Goal: Task Accomplishment & Management: Use online tool/utility

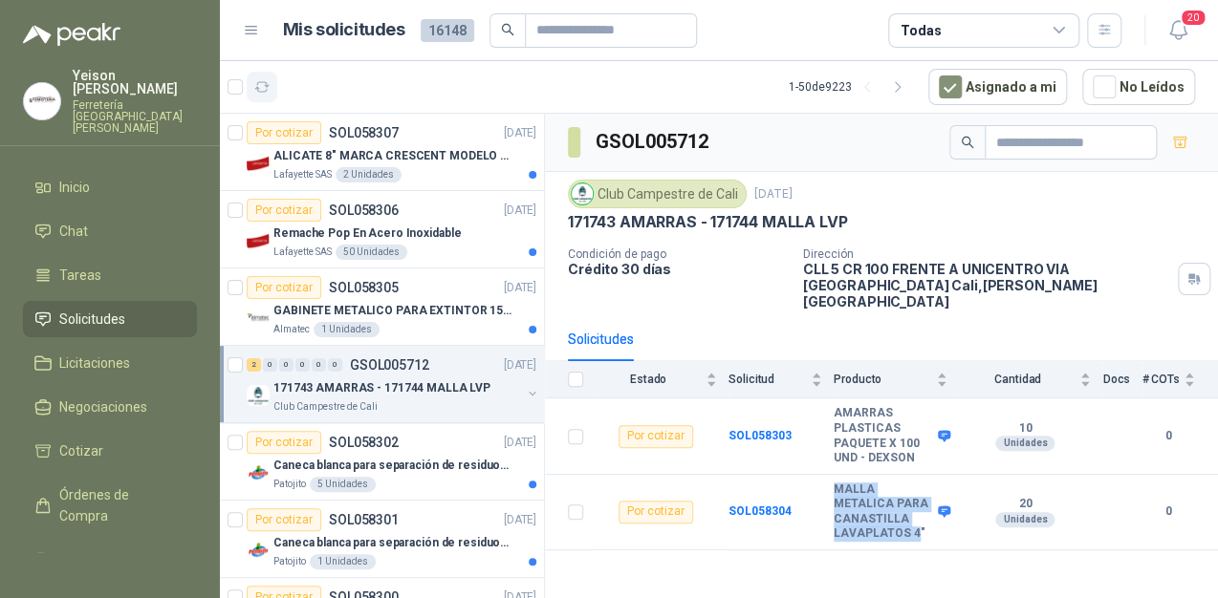
click at [271, 82] on button "button" at bounding box center [262, 87] width 31 height 31
click at [125, 221] on li "Chat 1" at bounding box center [109, 231] width 151 height 21
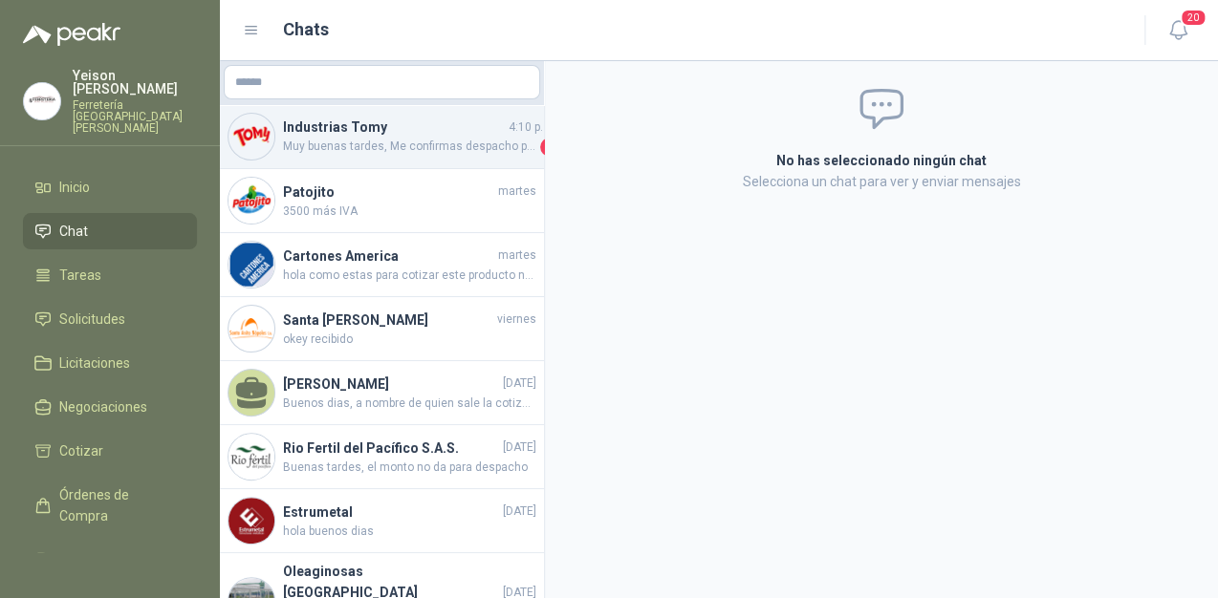
click at [357, 148] on span "Muy buenas tardes, Me confirmas despacho por favor o me relacionas la guía, gra…" at bounding box center [409, 147] width 253 height 19
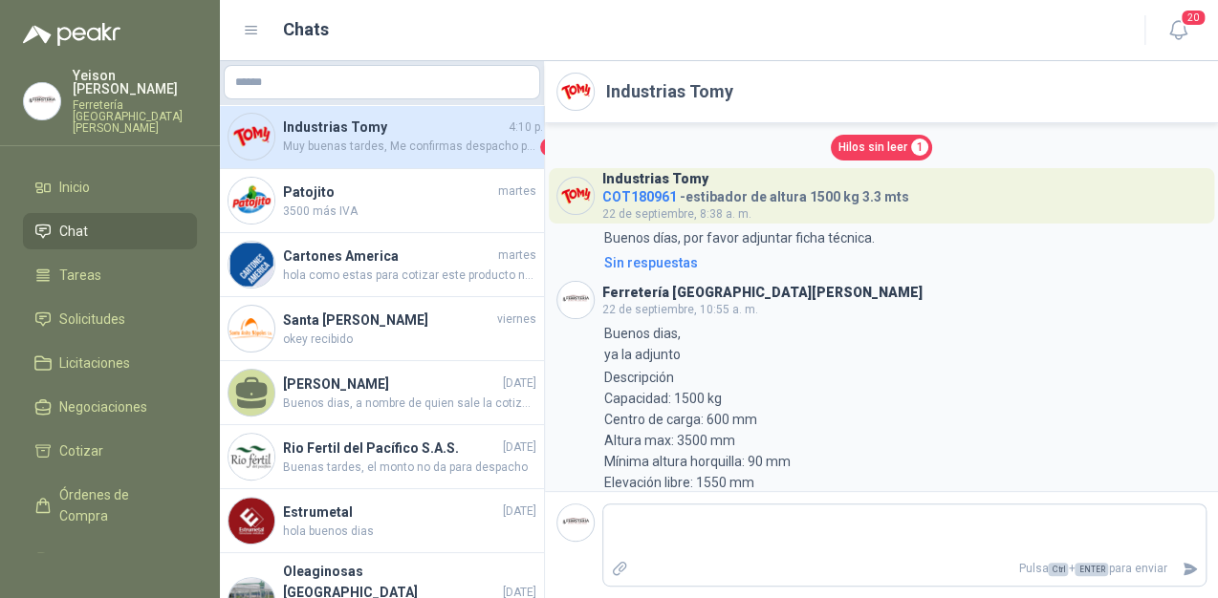
scroll to position [1051, 0]
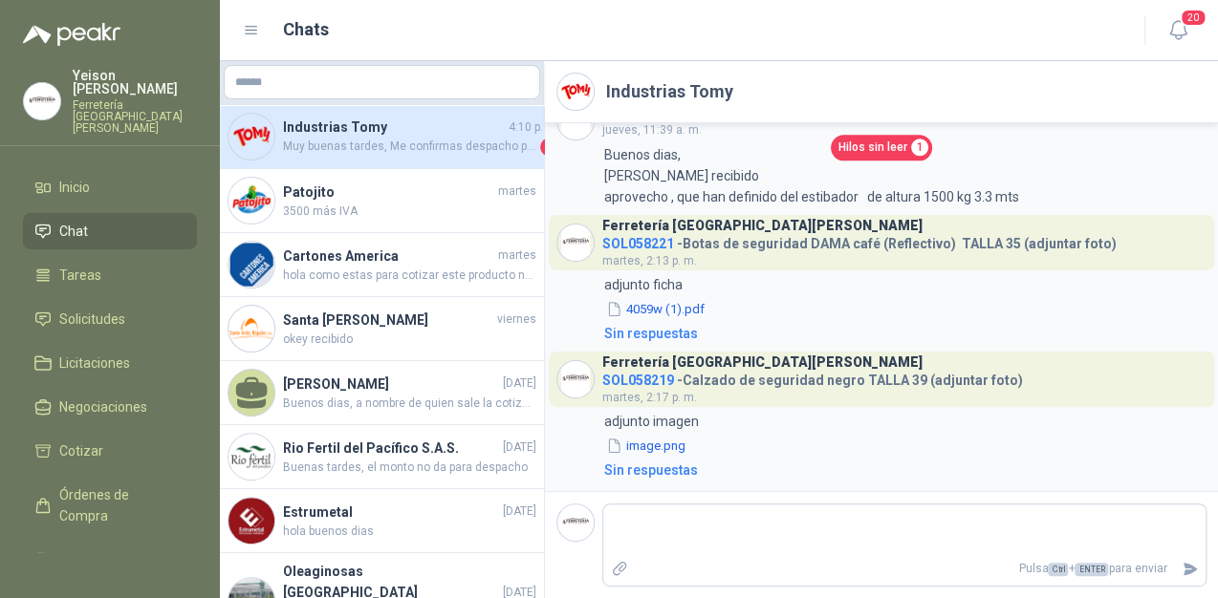
click at [860, 147] on span "Hilos sin leer" at bounding box center [872, 148] width 69 height 18
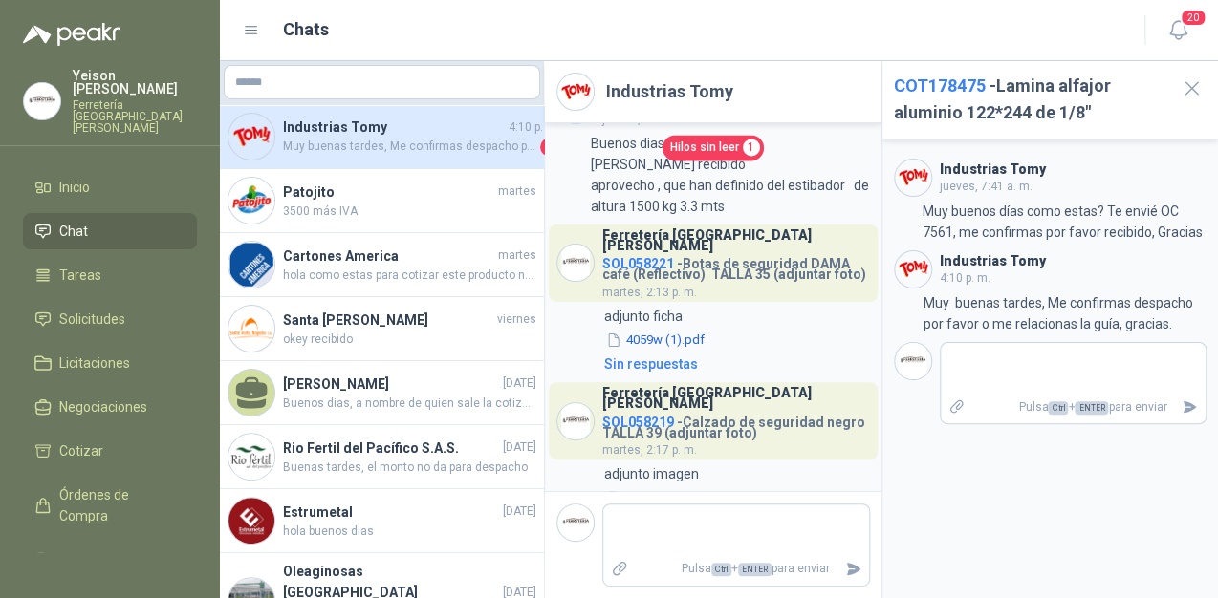
scroll to position [1235, 0]
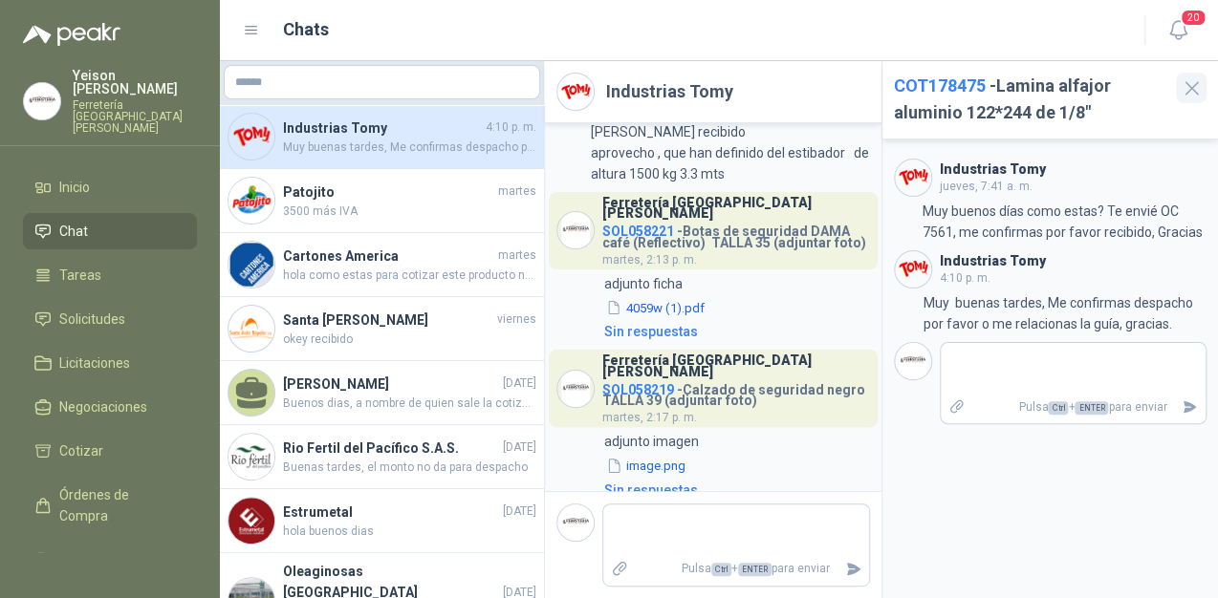
click at [1191, 88] on icon "button" at bounding box center [1191, 88] width 12 height 12
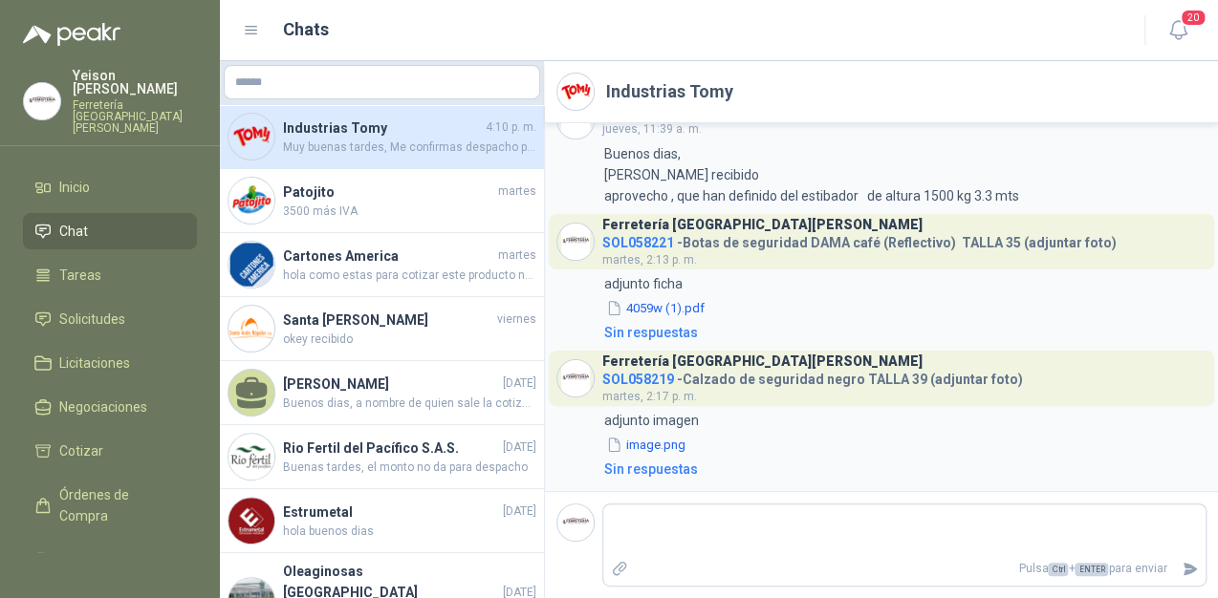
scroll to position [1017, 0]
click at [104, 301] on link "Solicitudes" at bounding box center [110, 319] width 174 height 36
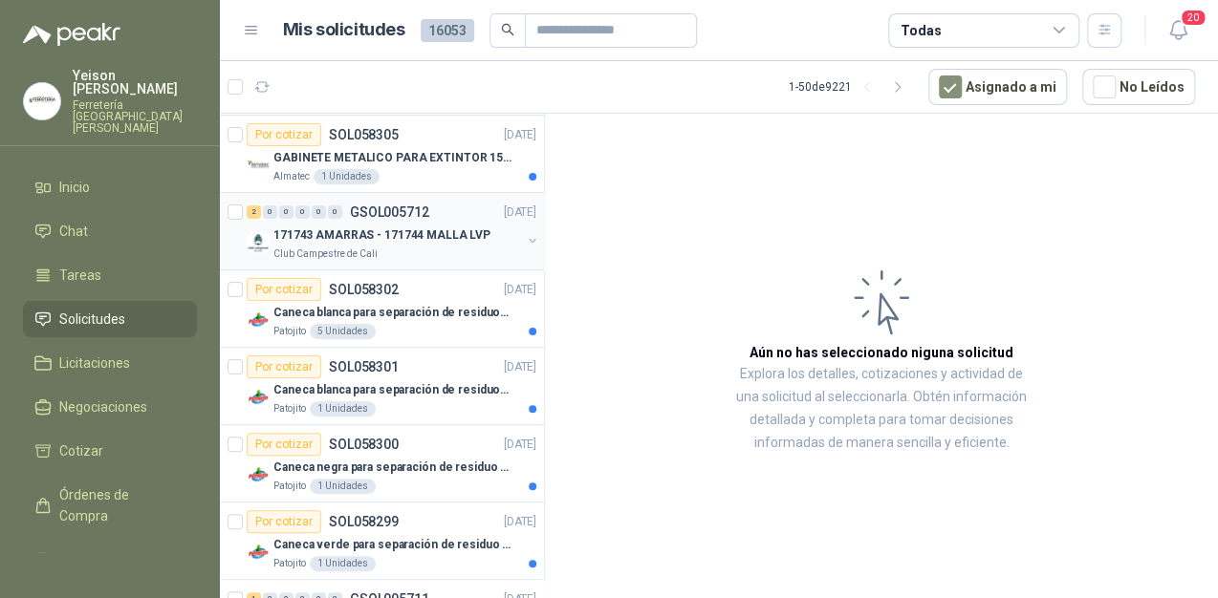
scroll to position [229, 0]
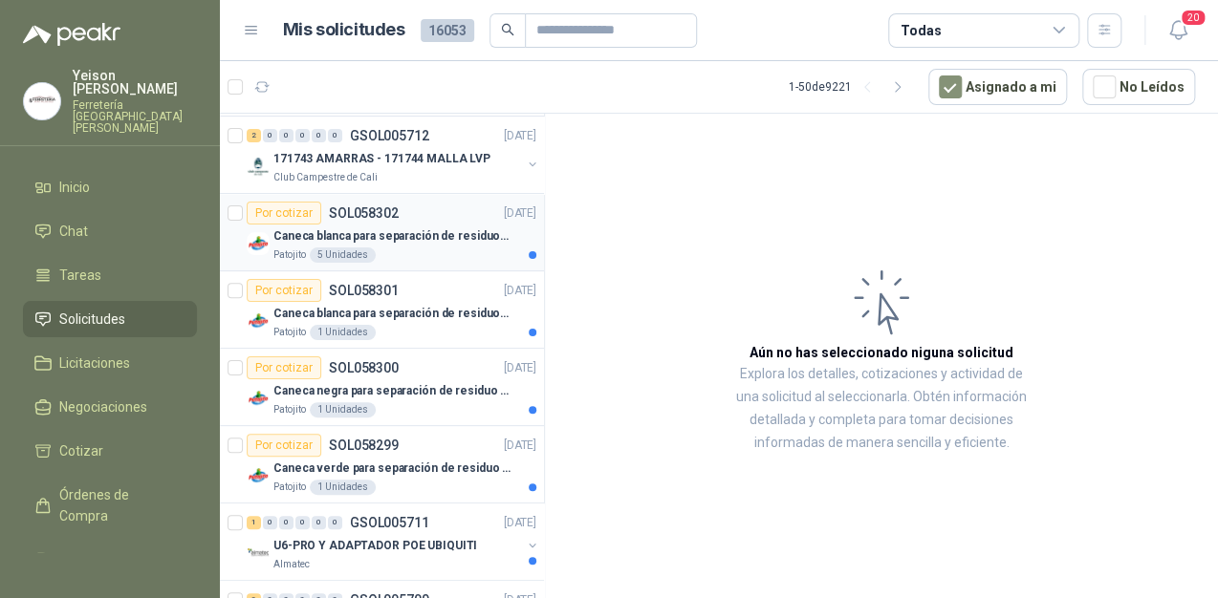
click at [407, 248] on div "Patojito 5 Unidades" at bounding box center [404, 255] width 263 height 15
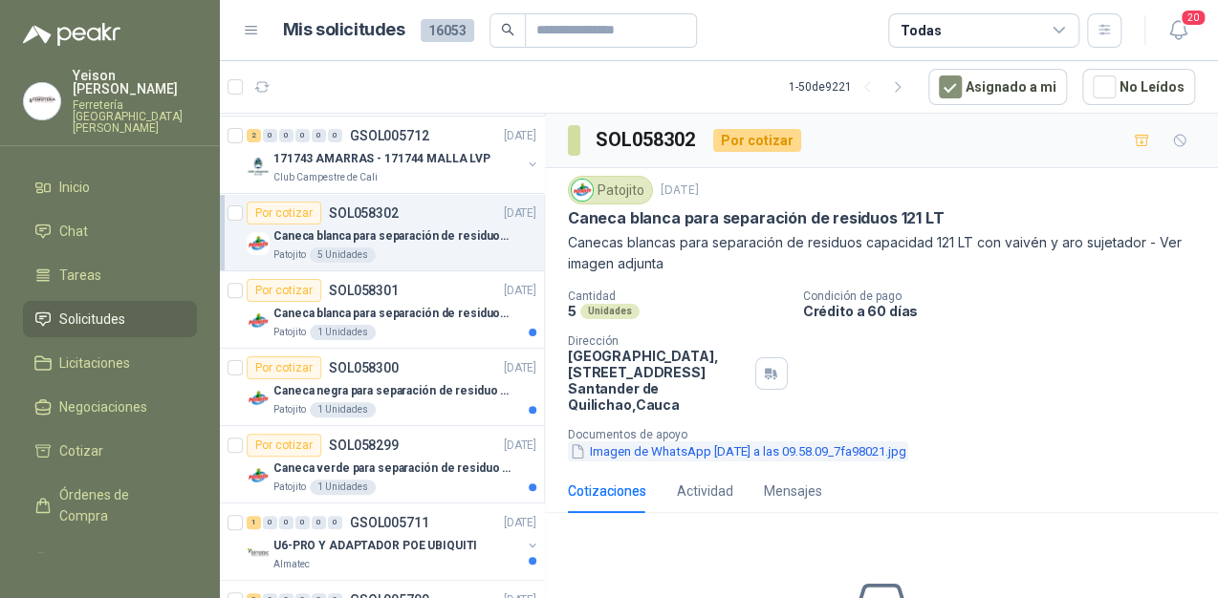
click at [646, 451] on button "Imagen de WhatsApp [DATE] a las 09.58.09_7fa98021.jpg" at bounding box center [738, 452] width 340 height 20
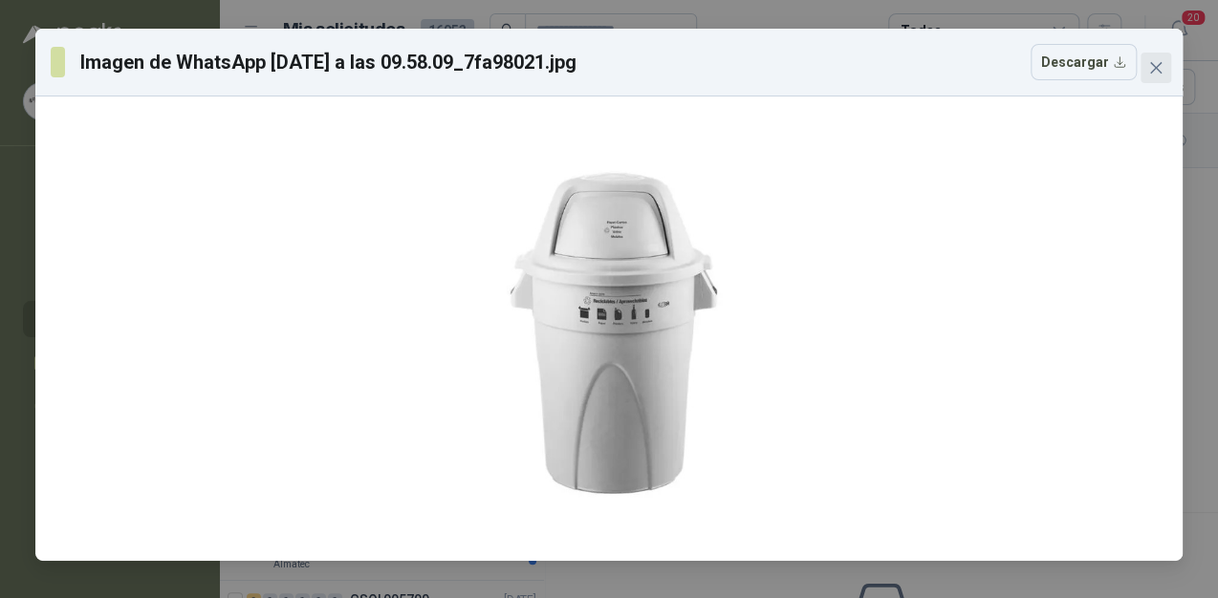
click at [1142, 65] on span "Close" at bounding box center [1156, 67] width 31 height 15
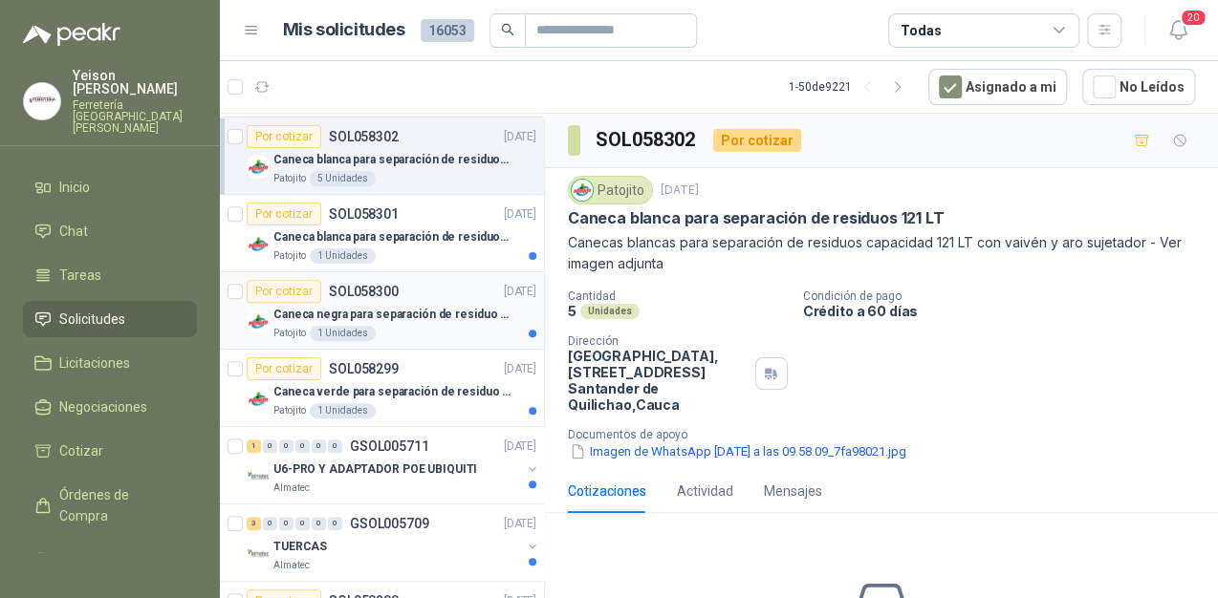
scroll to position [382, 0]
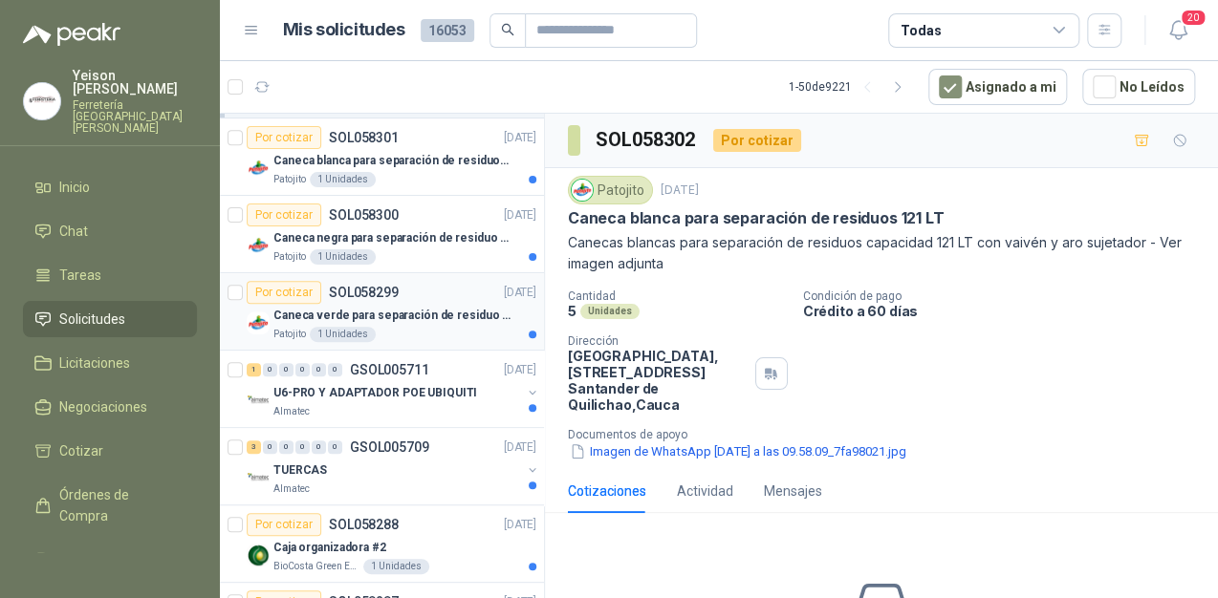
click at [414, 315] on p "Caneca verde para separación de residuo 55 LT" at bounding box center [392, 316] width 238 height 18
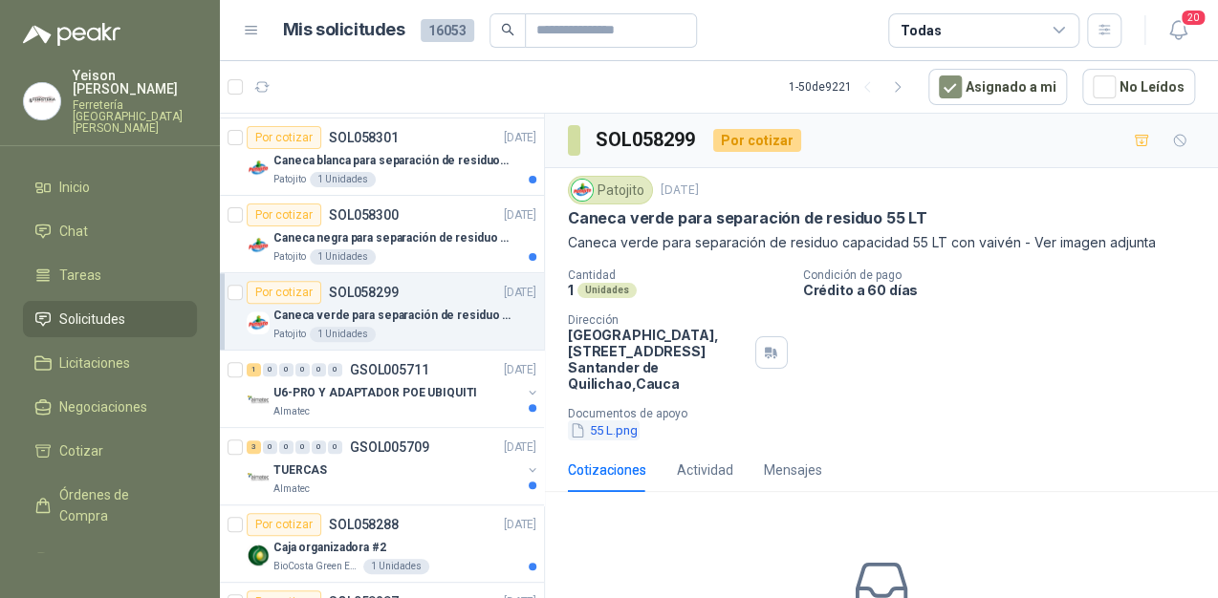
click at [607, 430] on button "55 L.png" at bounding box center [604, 431] width 72 height 20
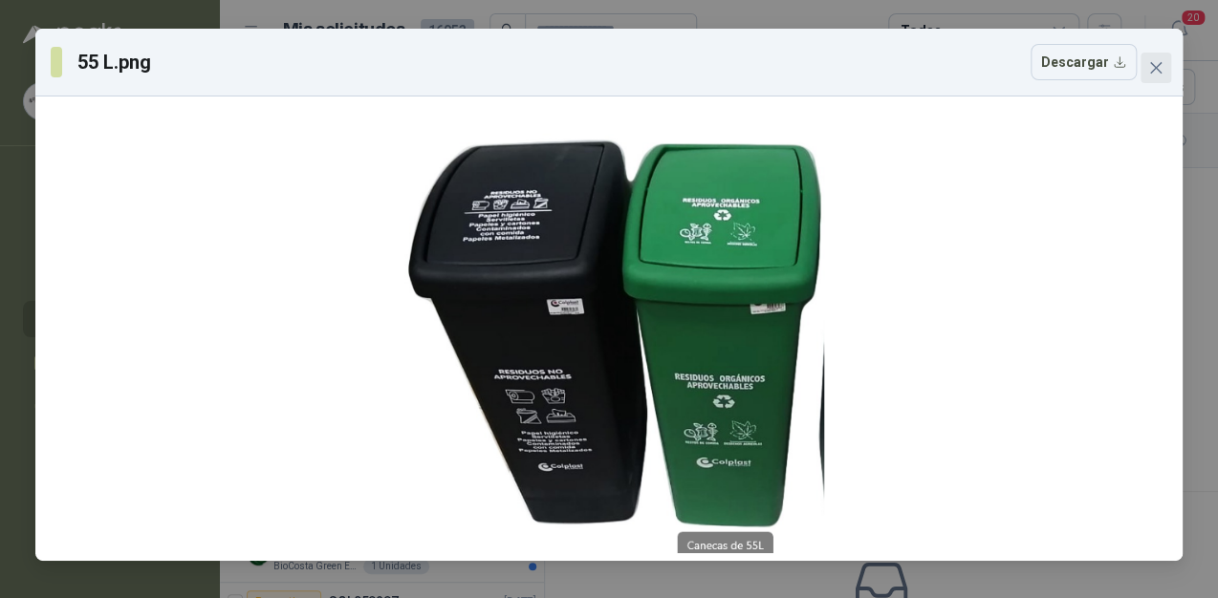
click at [1155, 78] on button "Close" at bounding box center [1156, 68] width 31 height 31
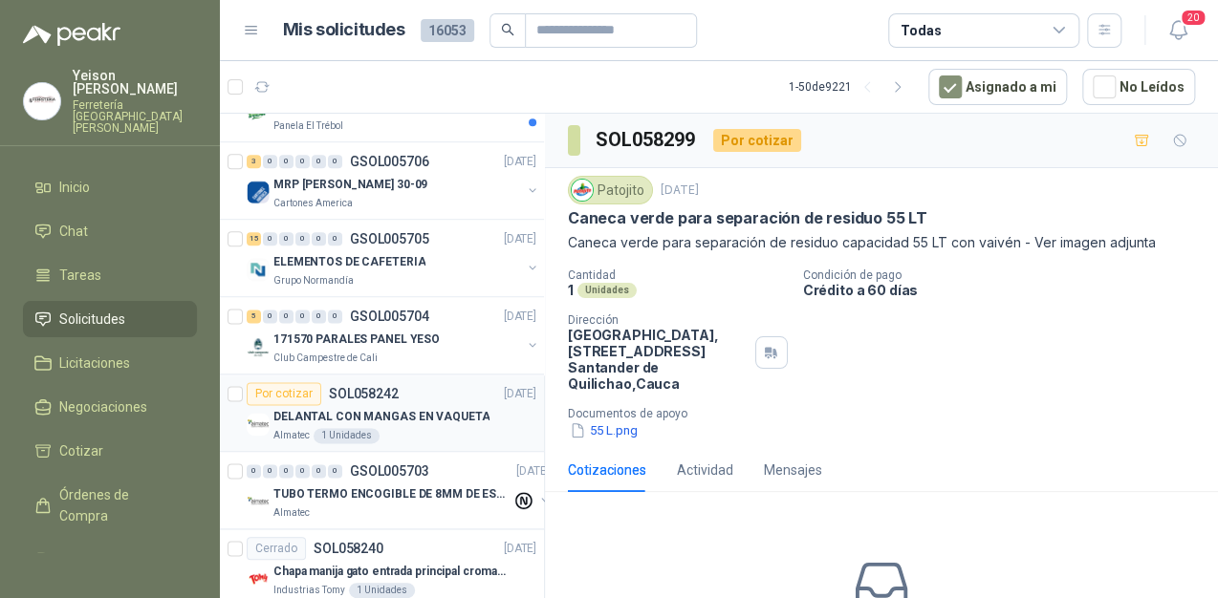
scroll to position [994, 0]
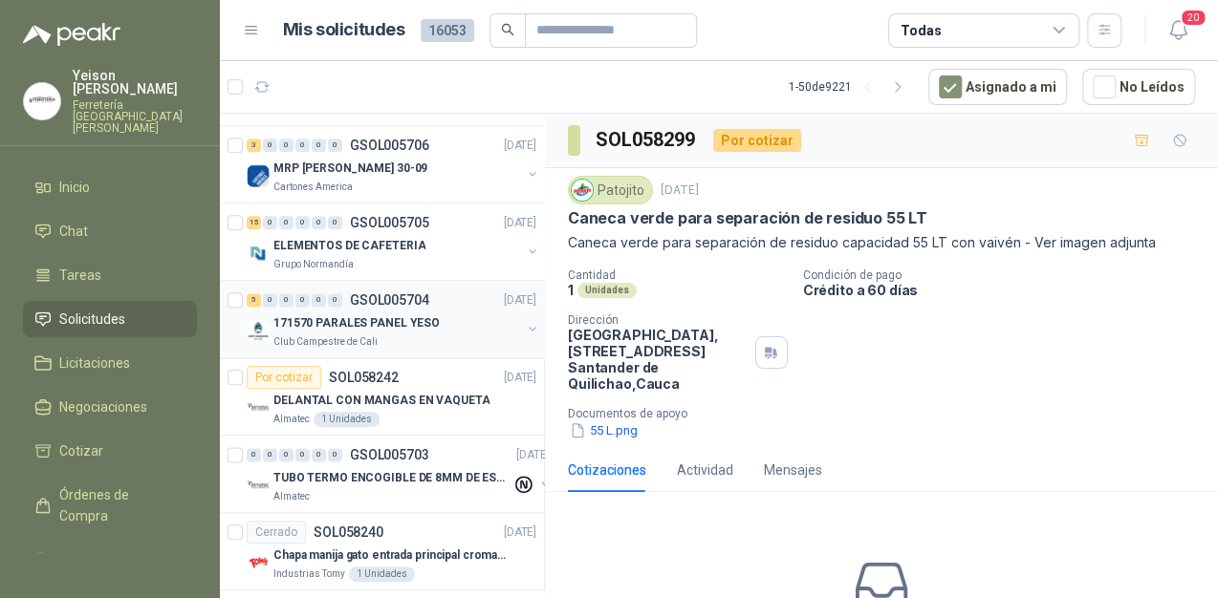
click at [365, 307] on div "5 0 0 0 0 0 GSOL005704 [DATE]" at bounding box center [393, 300] width 293 height 23
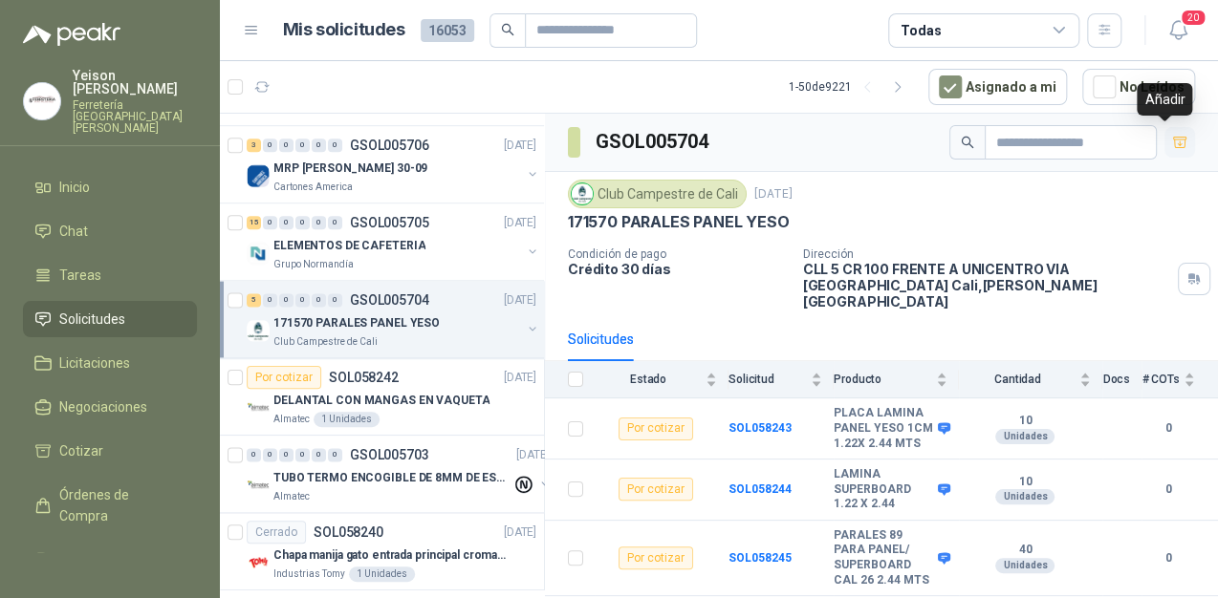
click at [1172, 135] on icon "button" at bounding box center [1180, 143] width 16 height 16
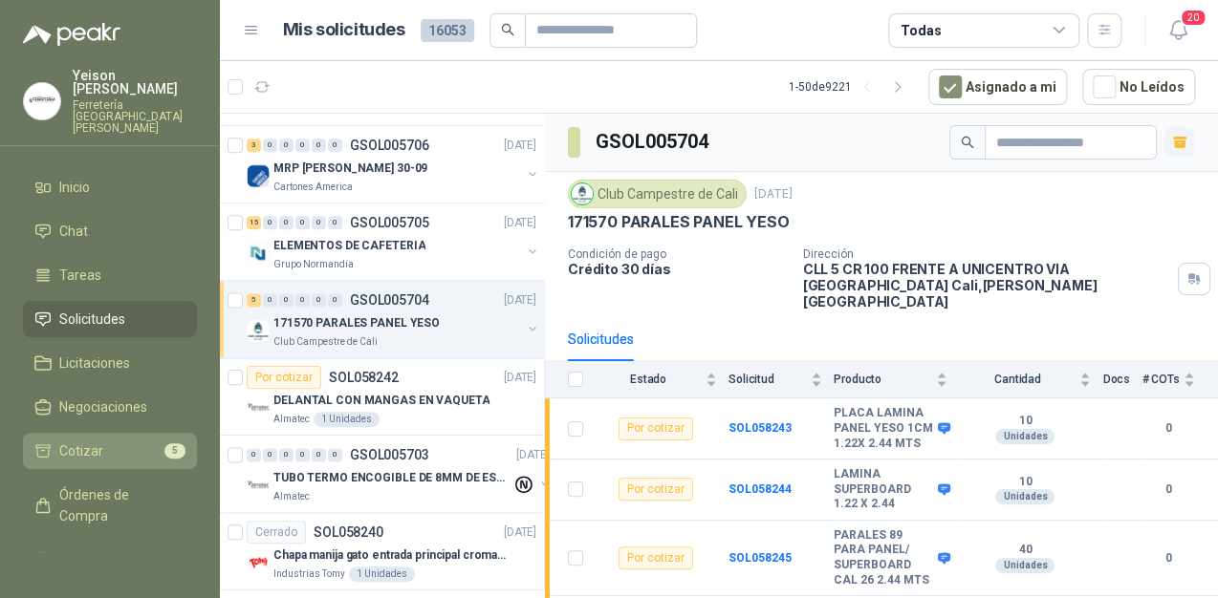
click at [121, 437] on link "Cotizar 5" at bounding box center [110, 451] width 174 height 36
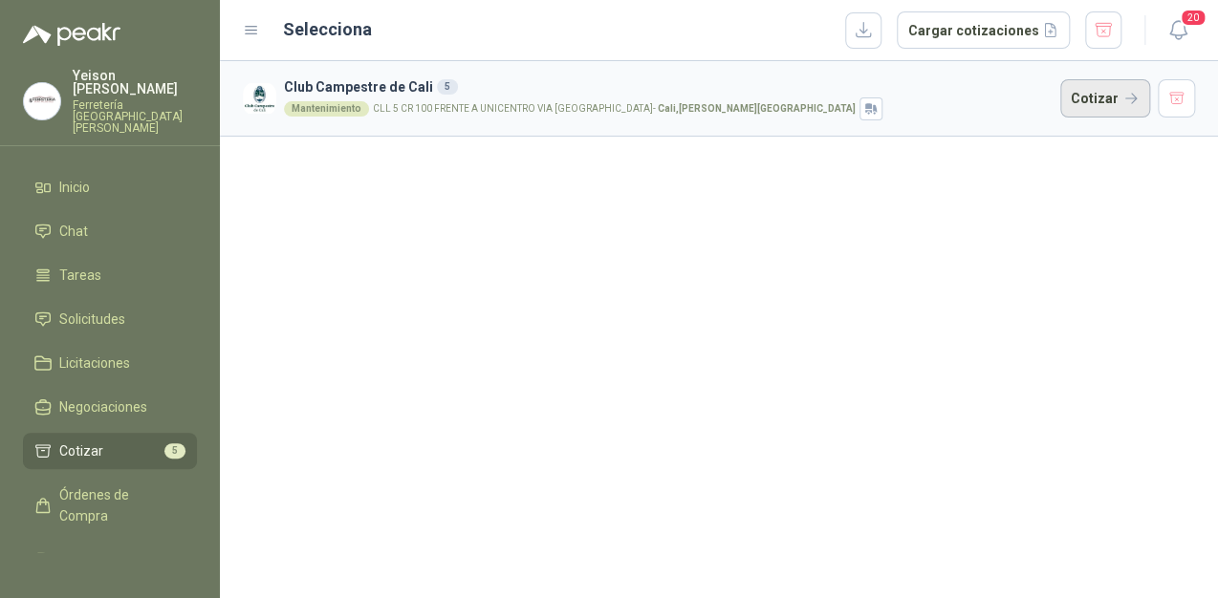
click at [1096, 98] on button "Cotizar" at bounding box center [1105, 98] width 90 height 38
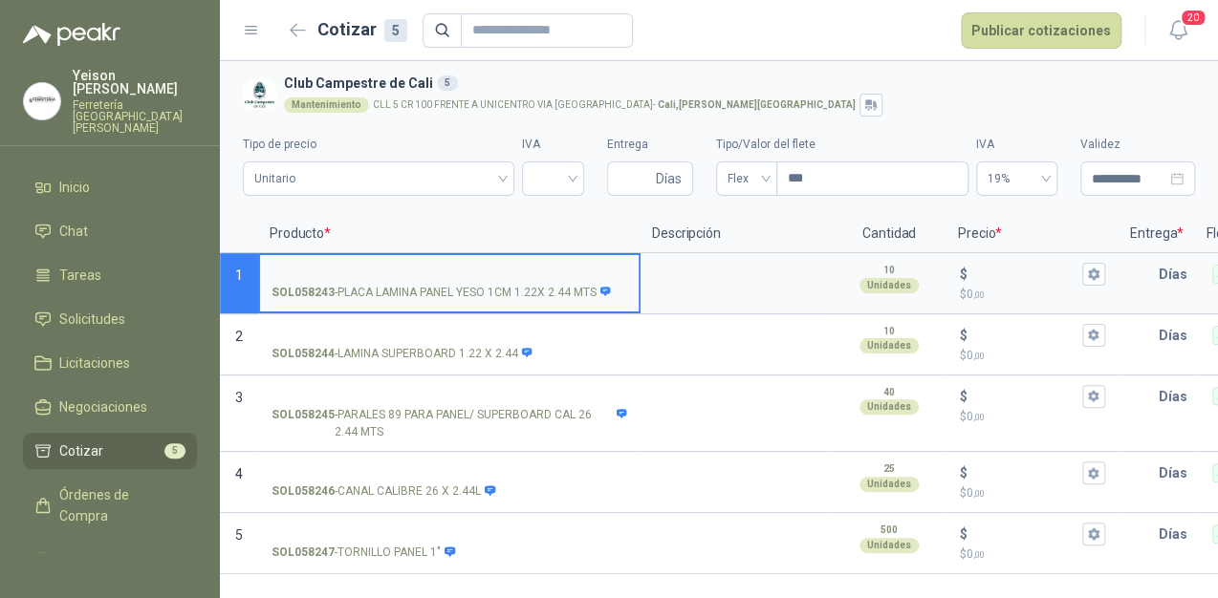
click at [327, 269] on input "SOL058243 - PLACA LAMINA PANEL YESO 1CM 1.22X 2.44 MTS" at bounding box center [450, 275] width 356 height 14
type input "**********"
click at [610, 293] on icon at bounding box center [605, 292] width 11 height 10
click at [610, 282] on input "**********" at bounding box center [450, 275] width 356 height 14
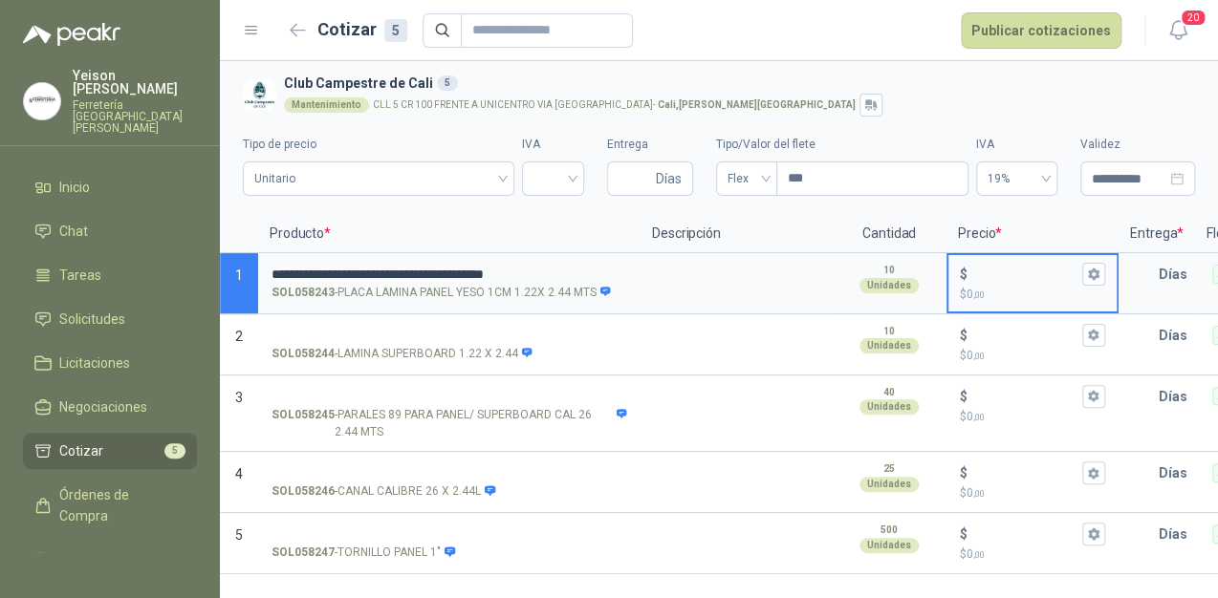
click at [977, 280] on input "$ $ 0 ,00" at bounding box center [1024, 274] width 107 height 14
click at [1018, 281] on input "$ $ 0 ,00" at bounding box center [1024, 274] width 107 height 14
type input "******"
click at [1090, 273] on icon "button" at bounding box center [1093, 274] width 11 height 11
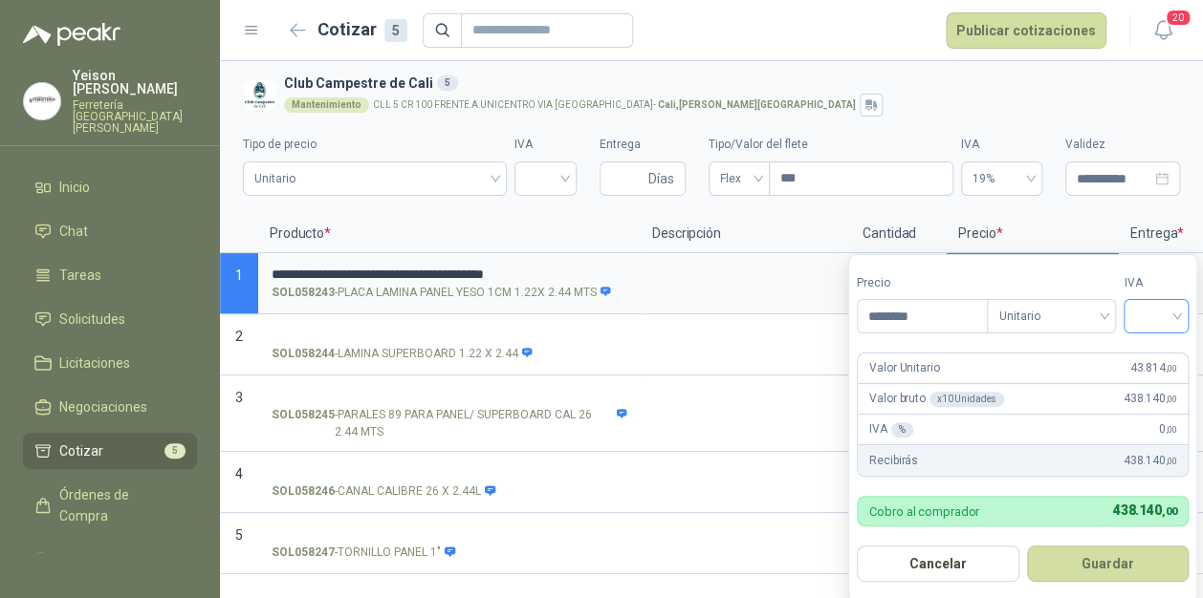
click at [1184, 307] on div at bounding box center [1155, 316] width 65 height 34
click at [1168, 355] on div "19%" at bounding box center [1159, 356] width 35 height 21
click at [1117, 560] on button "Guardar" at bounding box center [1111, 564] width 164 height 36
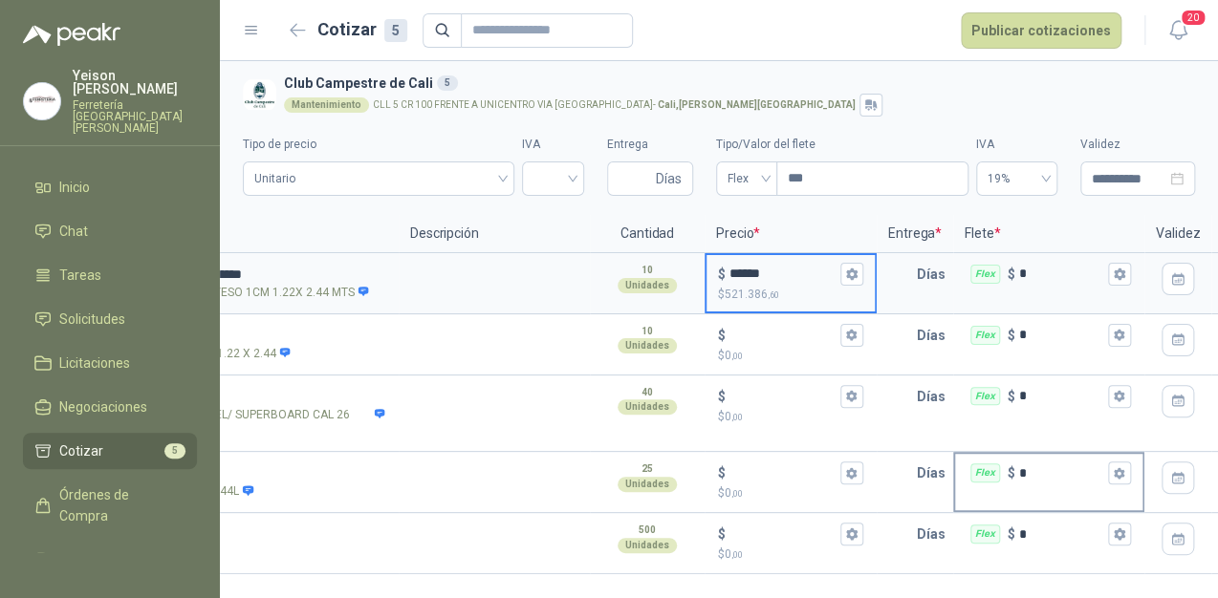
scroll to position [0, 239]
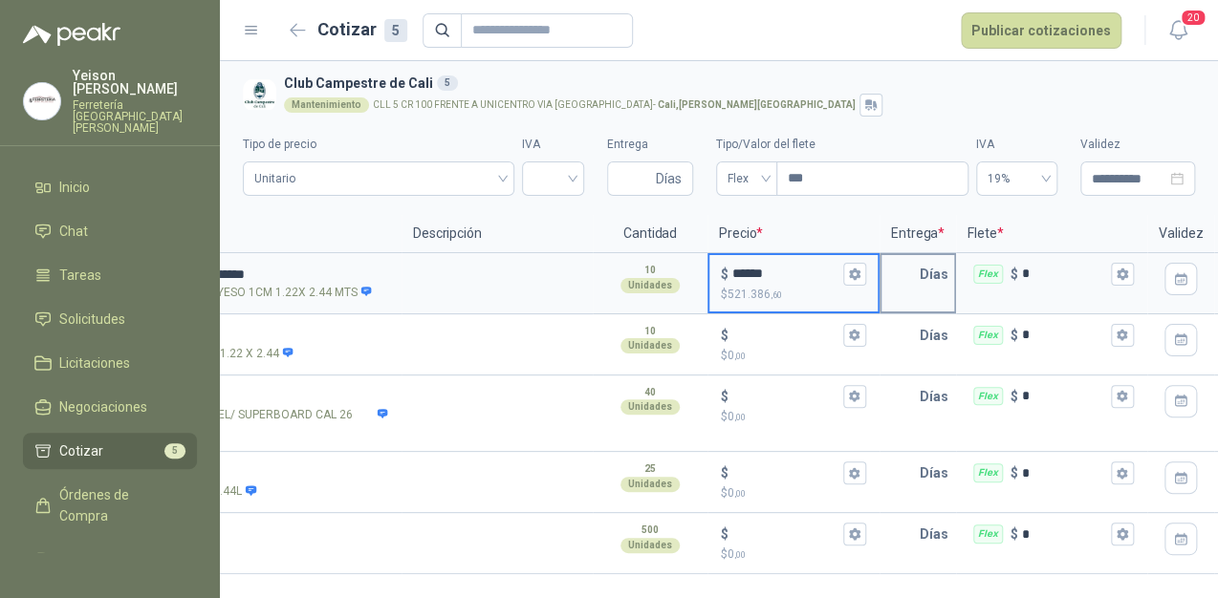
click at [911, 274] on input "text" at bounding box center [900, 274] width 38 height 38
click at [870, 272] on div "$ ****** $ 521.386 ,60" at bounding box center [793, 283] width 168 height 56
click at [839, 272] on input "******" at bounding box center [785, 274] width 107 height 14
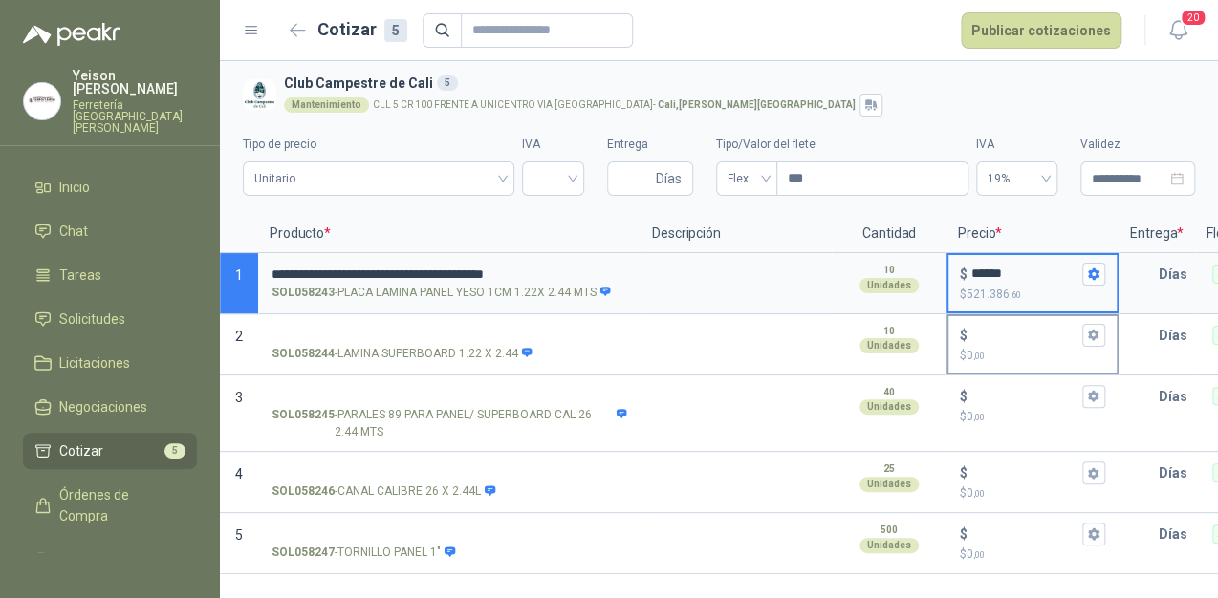
click at [996, 330] on input "$ $ 0 ,00" at bounding box center [1024, 335] width 107 height 14
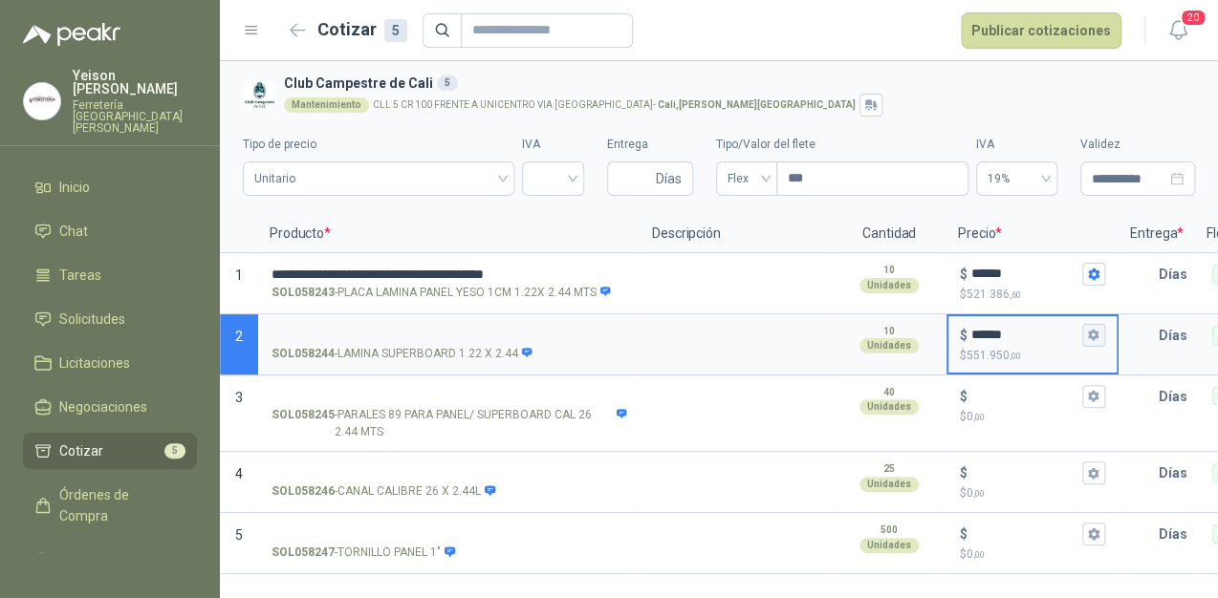
type input "******"
click at [1100, 331] on button "$ ****** $ 551.950 ,00" at bounding box center [1093, 335] width 23 height 23
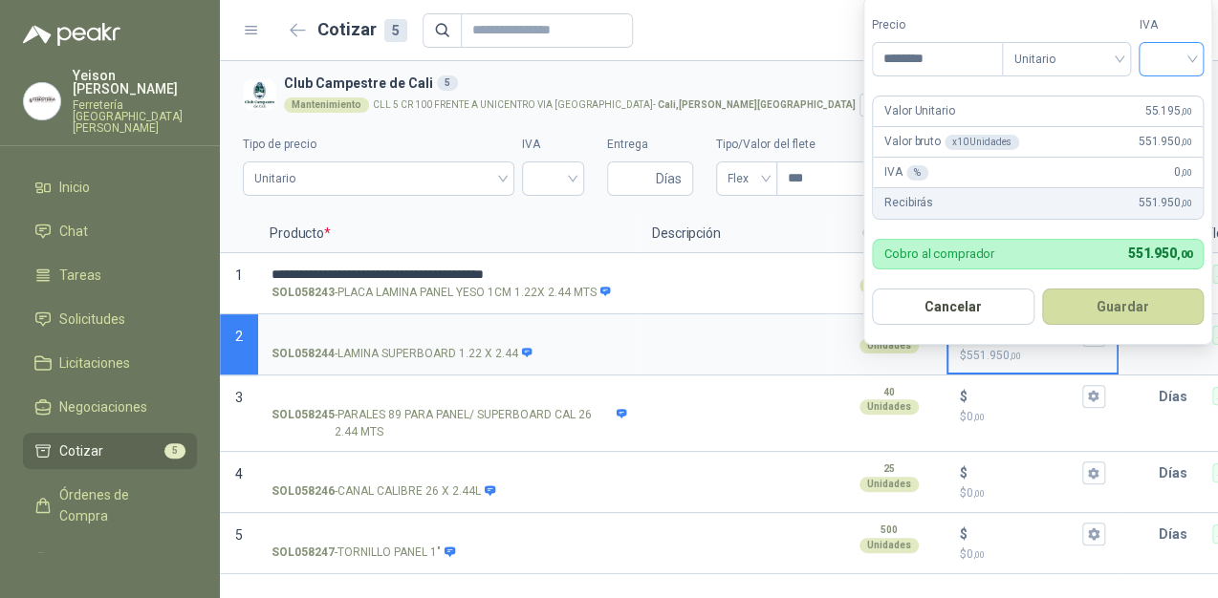
click at [1185, 51] on input "search" at bounding box center [1171, 57] width 42 height 29
click at [1164, 89] on div "19%" at bounding box center [1175, 99] width 35 height 21
click at [1147, 291] on button "Guardar" at bounding box center [1127, 307] width 164 height 36
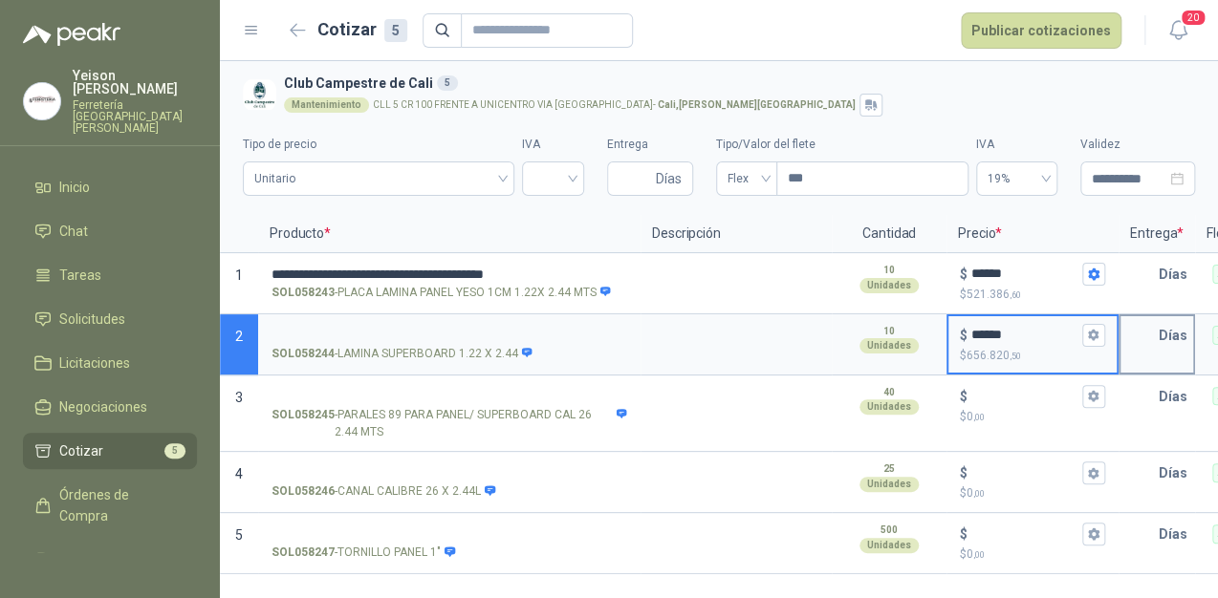
click at [1148, 344] on input "text" at bounding box center [1139, 335] width 38 height 38
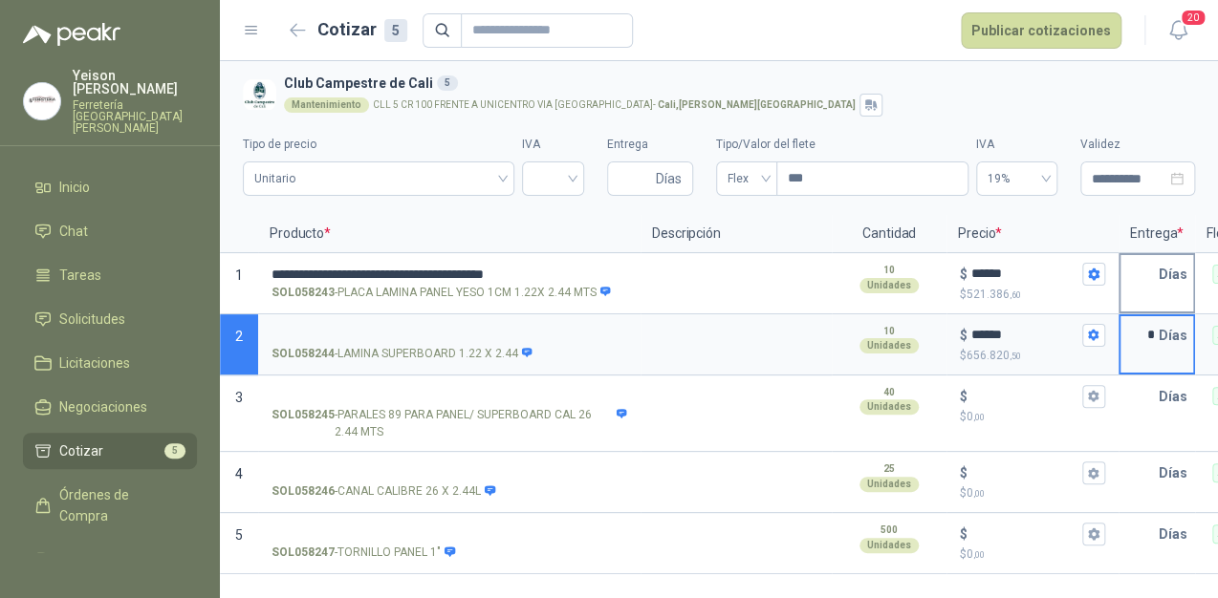
type input "*"
click at [1157, 286] on input "text" at bounding box center [1139, 274] width 38 height 38
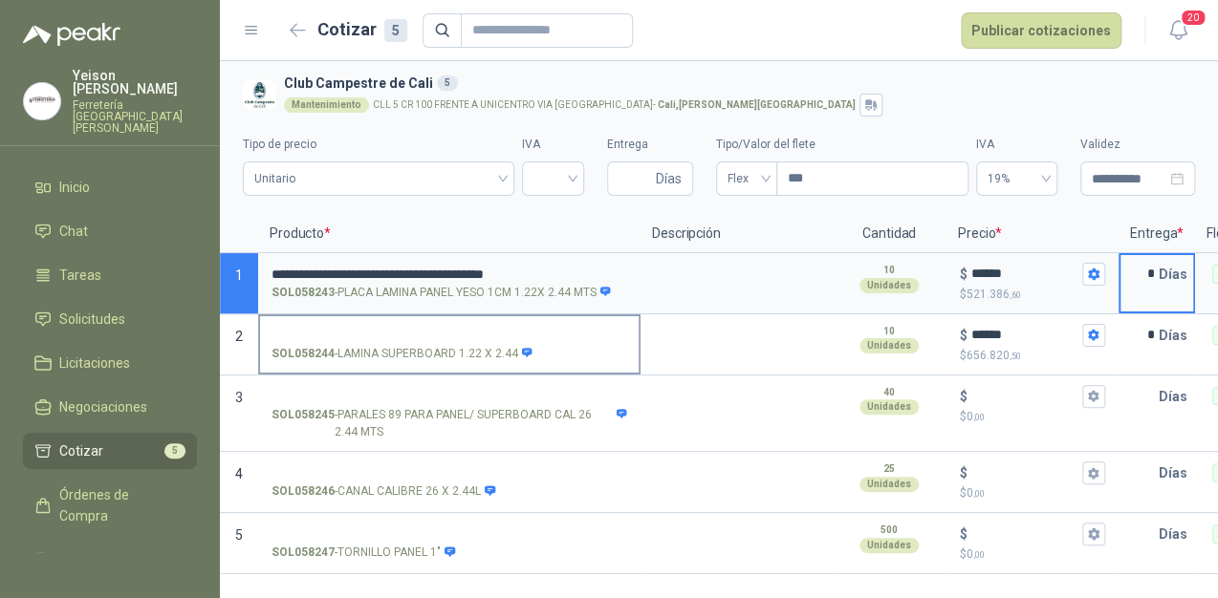
type input "*"
click at [396, 329] on input "SOL058244 - LAMINA SUPERBOARD 1.22 X 2.44" at bounding box center [450, 336] width 356 height 14
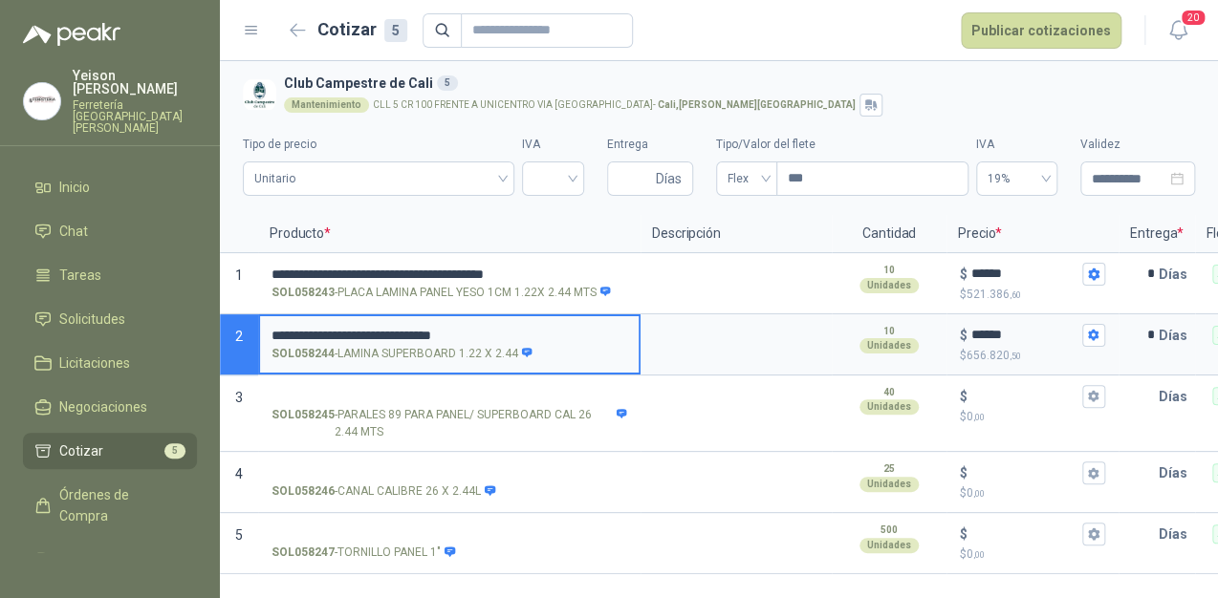
drag, startPoint x: 359, startPoint y: 337, endPoint x: 379, endPoint y: 329, distance: 20.6
drag, startPoint x: 396, startPoint y: 333, endPoint x: 364, endPoint y: 324, distance: 32.7
click at [393, 333] on input "**********" at bounding box center [450, 336] width 356 height 14
click at [367, 333] on input "**********" at bounding box center [450, 336] width 356 height 14
click at [463, 333] on input "**********" at bounding box center [450, 336] width 356 height 14
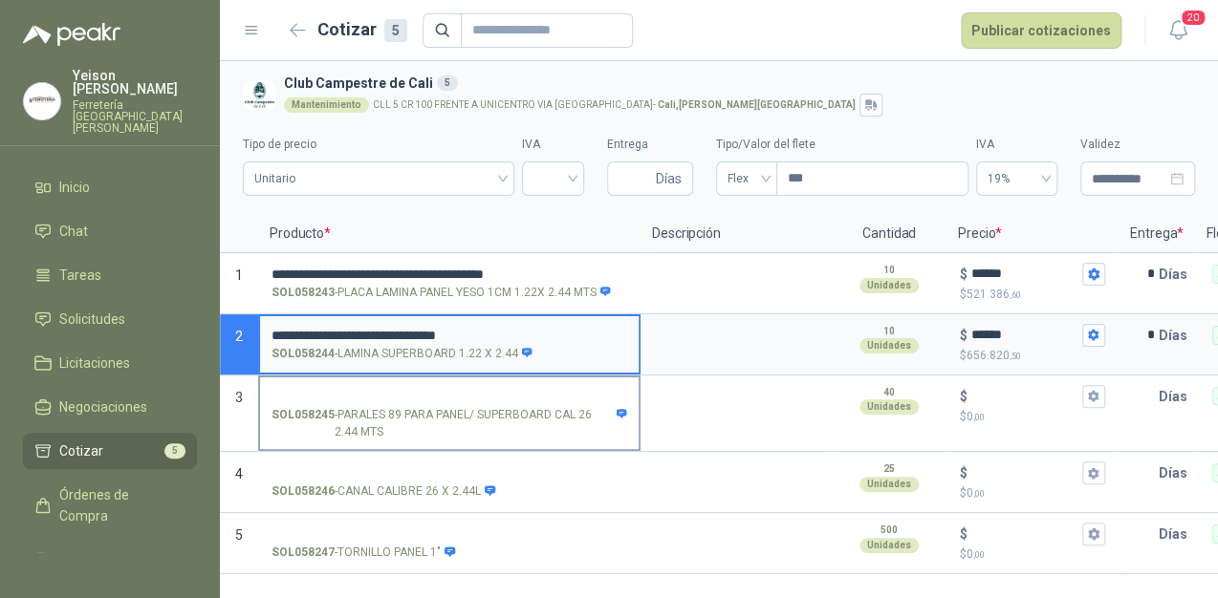
type input "**********"
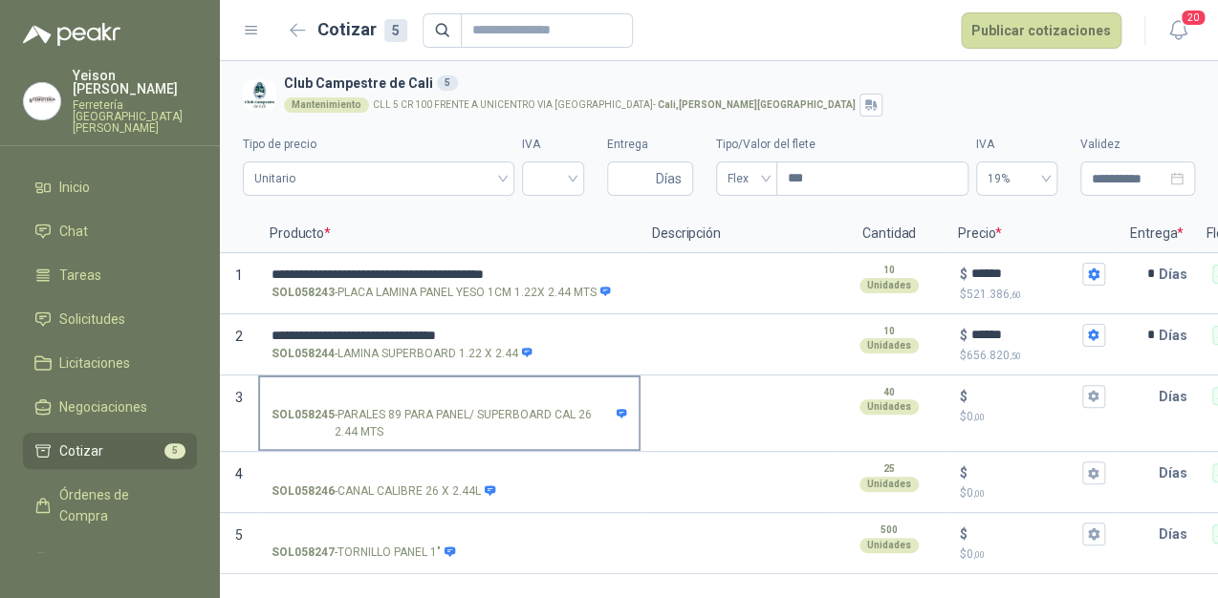
click at [414, 380] on label "SOL058245 - [PERSON_NAME] 89 PARA PANEL/ SUPERBOARD CAL 26 2.44 MTS" at bounding box center [449, 414] width 379 height 73
click at [414, 390] on input "SOL058245 - [PERSON_NAME] 89 PARA PANEL/ SUPERBOARD CAL 26 2.44 MTS" at bounding box center [450, 397] width 356 height 14
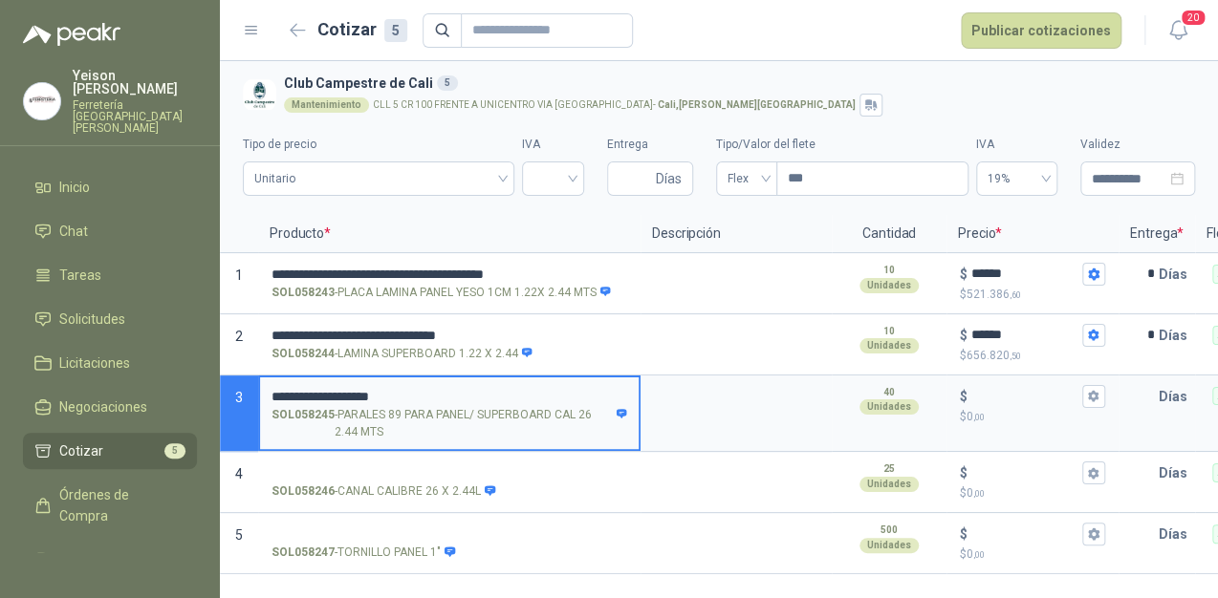
type input "**********"
click at [978, 390] on input "$ $ 0 ,00" at bounding box center [1024, 396] width 107 height 14
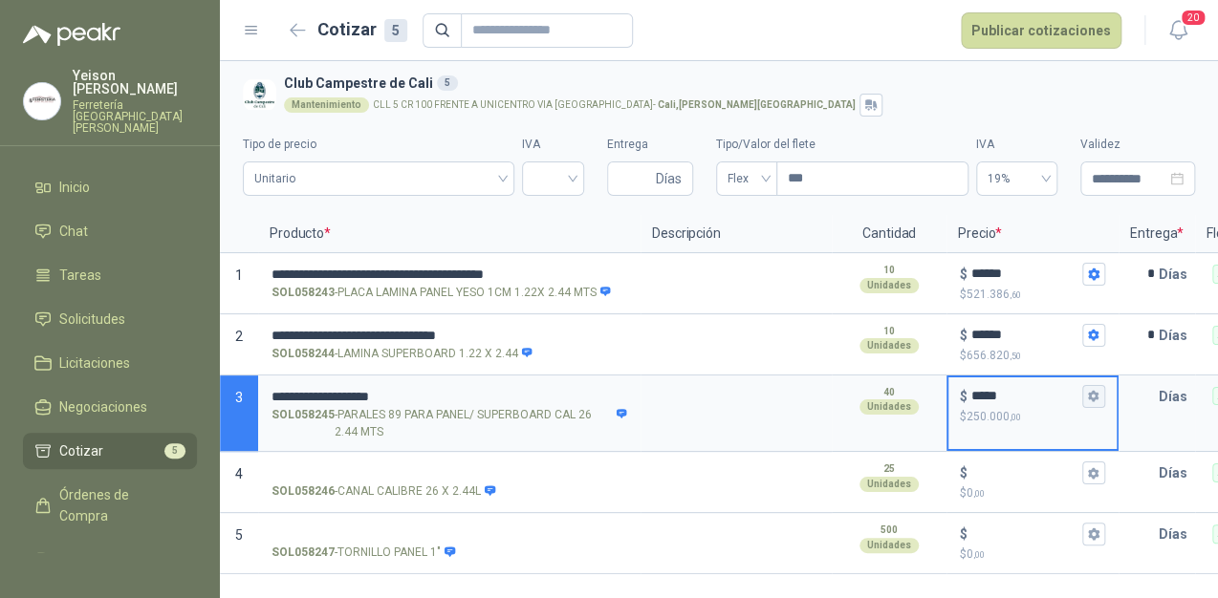
type input "*****"
click at [1097, 395] on icon "button" at bounding box center [1093, 396] width 12 height 12
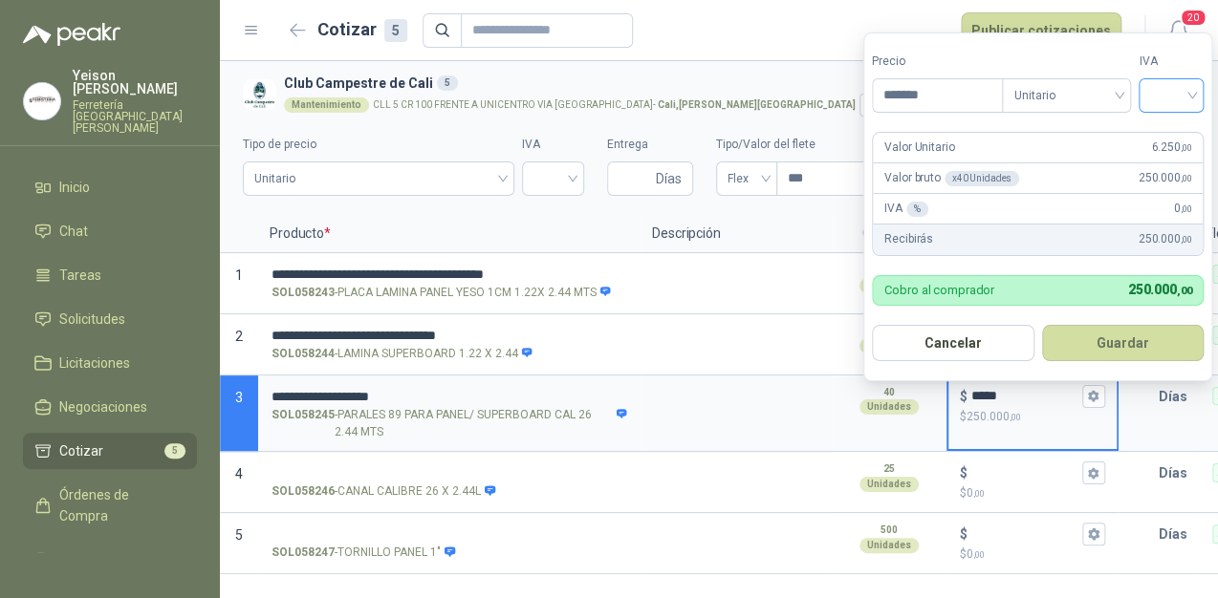
click at [1191, 93] on input "search" at bounding box center [1171, 93] width 42 height 29
click at [1166, 128] on div "19%" at bounding box center [1175, 134] width 35 height 21
click at [1135, 337] on button "Guardar" at bounding box center [1126, 343] width 164 height 36
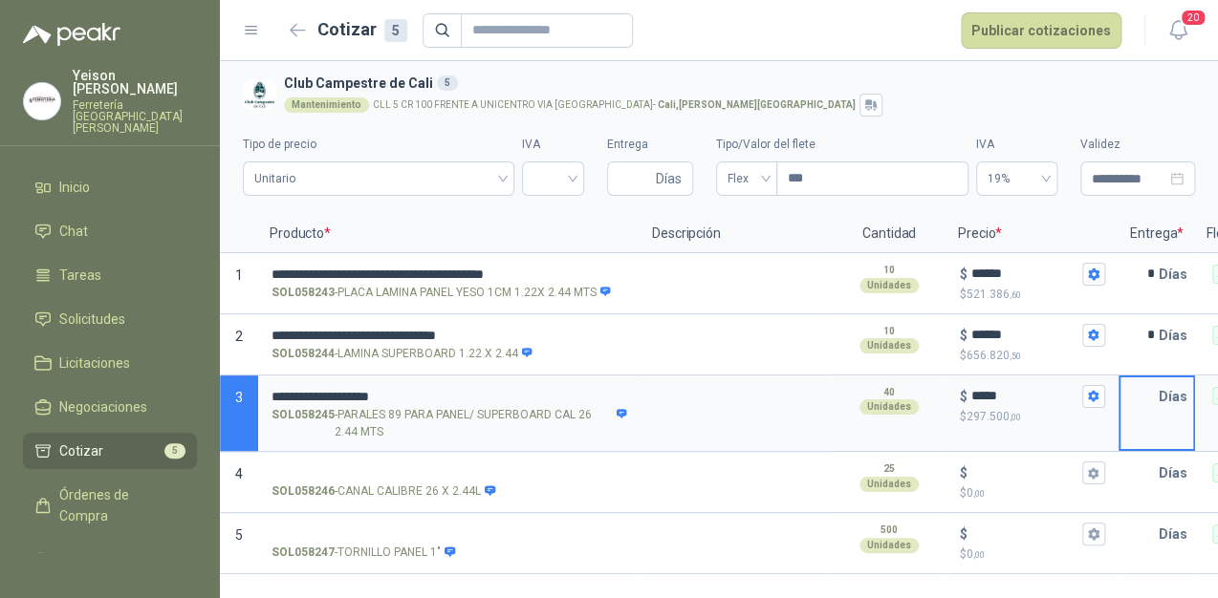
click at [1145, 389] on input "text" at bounding box center [1139, 397] width 38 height 38
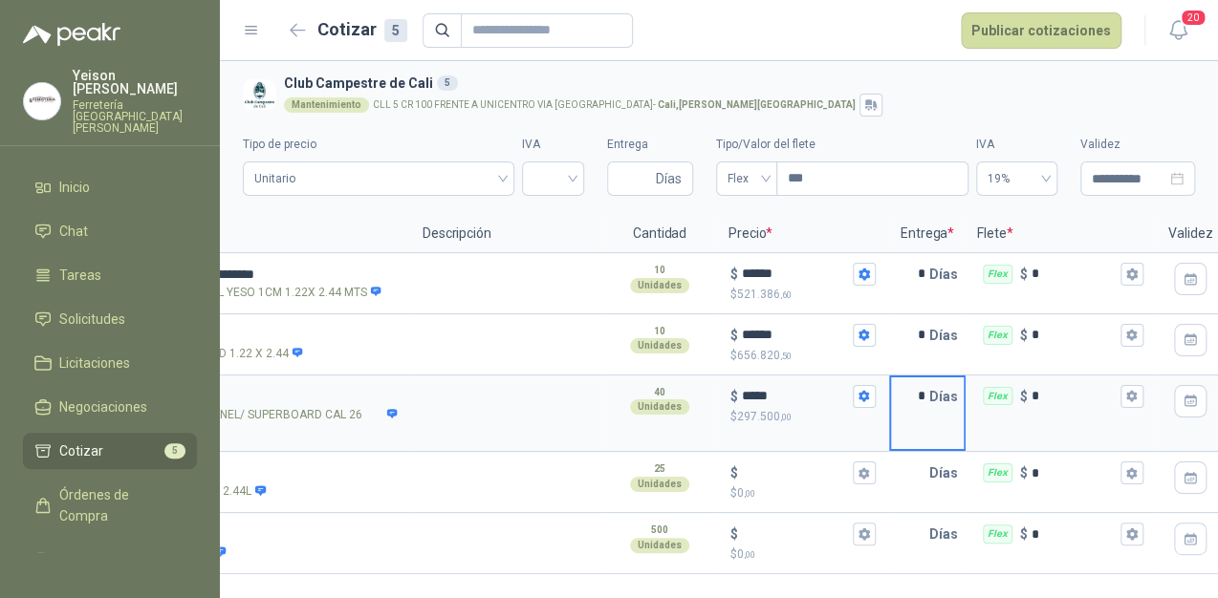
scroll to position [0, 242]
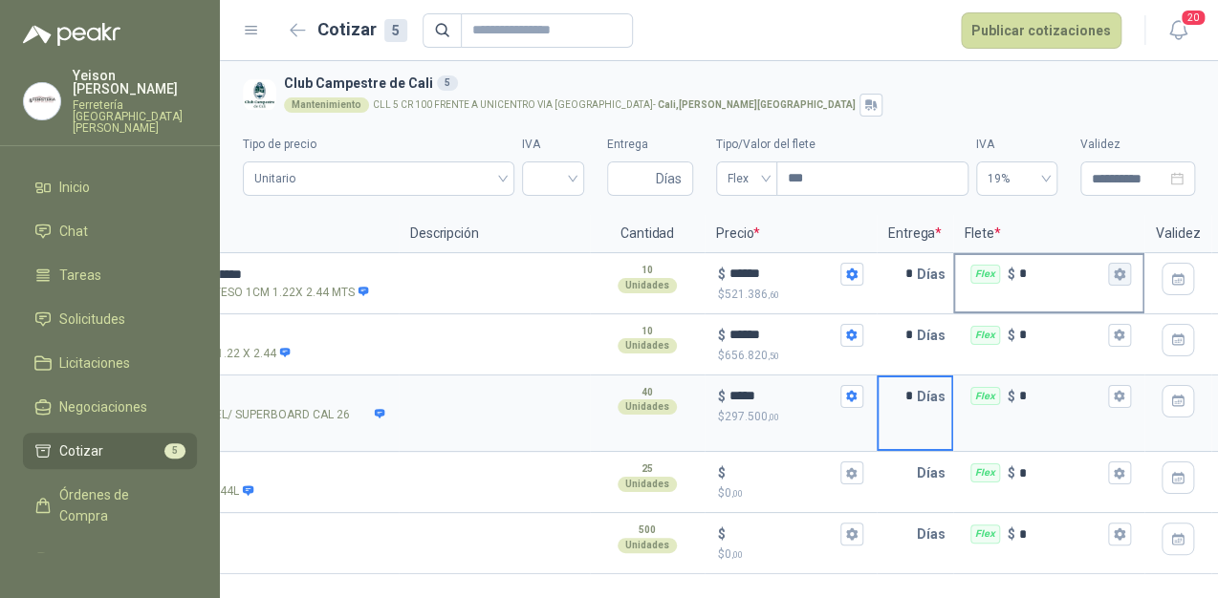
type input "*"
click at [1128, 275] on button "Flex $ *" at bounding box center [1119, 274] width 23 height 23
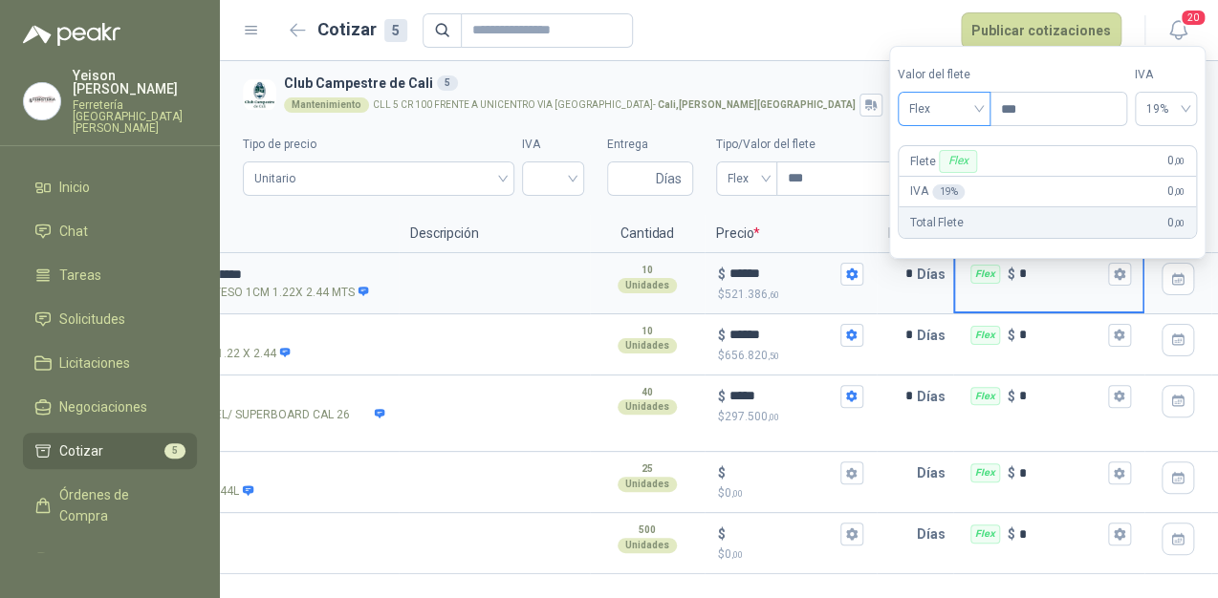
click at [972, 98] on span "Flex" at bounding box center [944, 109] width 70 height 29
click at [956, 171] on div "Incluido" at bounding box center [947, 179] width 67 height 21
click at [1115, 332] on icon "button" at bounding box center [1119, 335] width 11 height 11
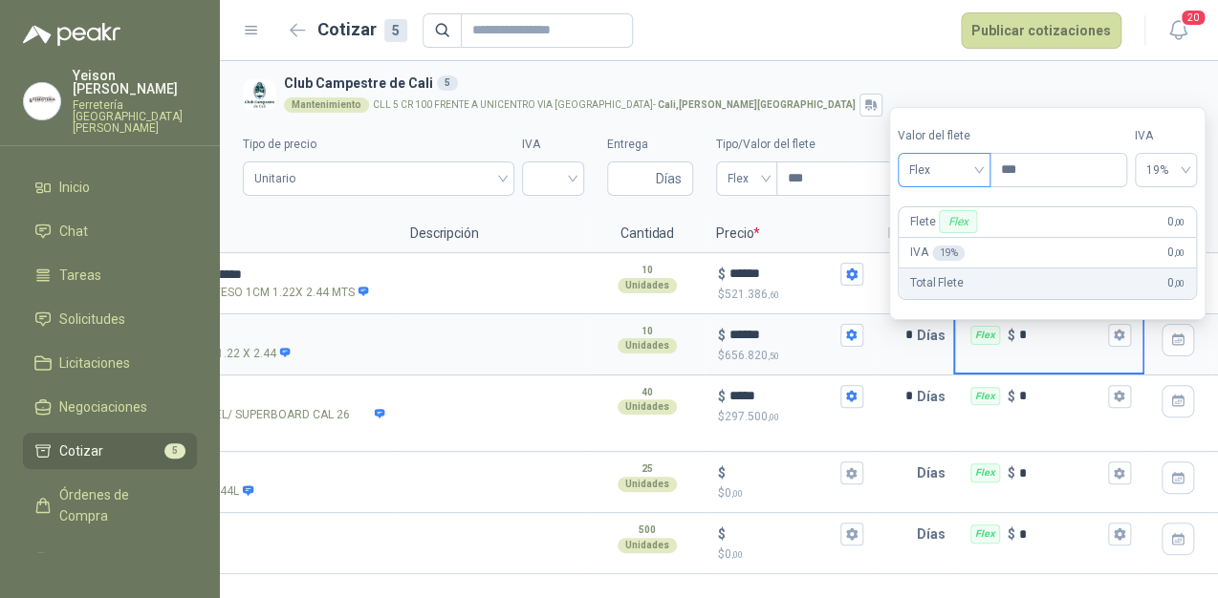
click at [965, 178] on span "Flex" at bounding box center [944, 170] width 70 height 29
click at [954, 233] on div "Incluido" at bounding box center [946, 240] width 67 height 21
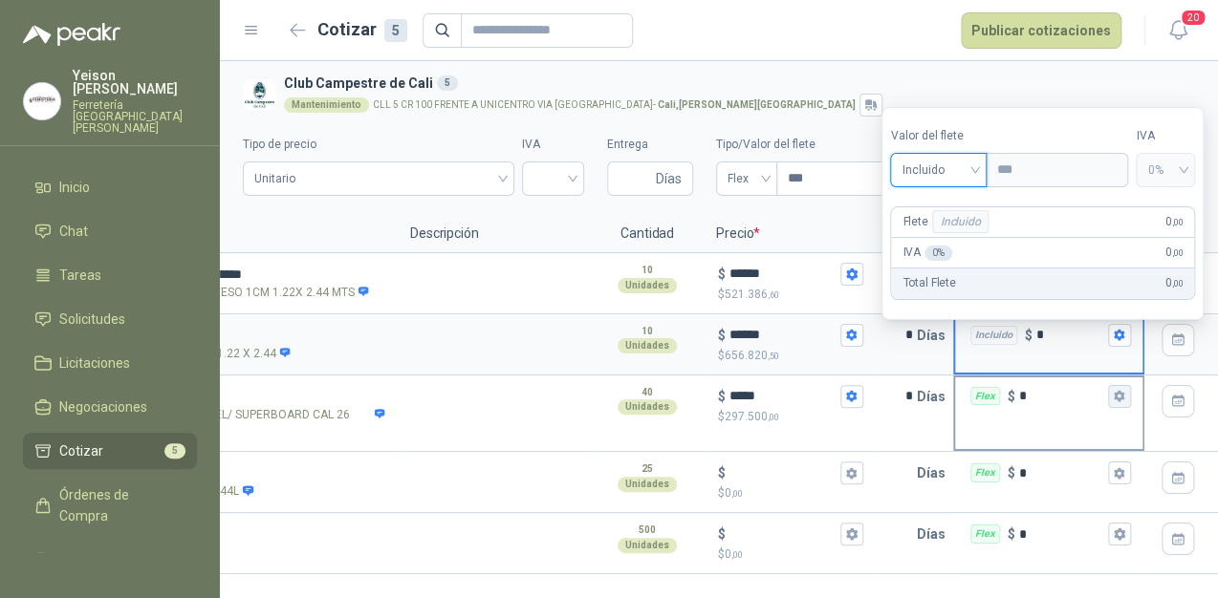
click at [1119, 399] on icon "button" at bounding box center [1119, 396] width 11 height 11
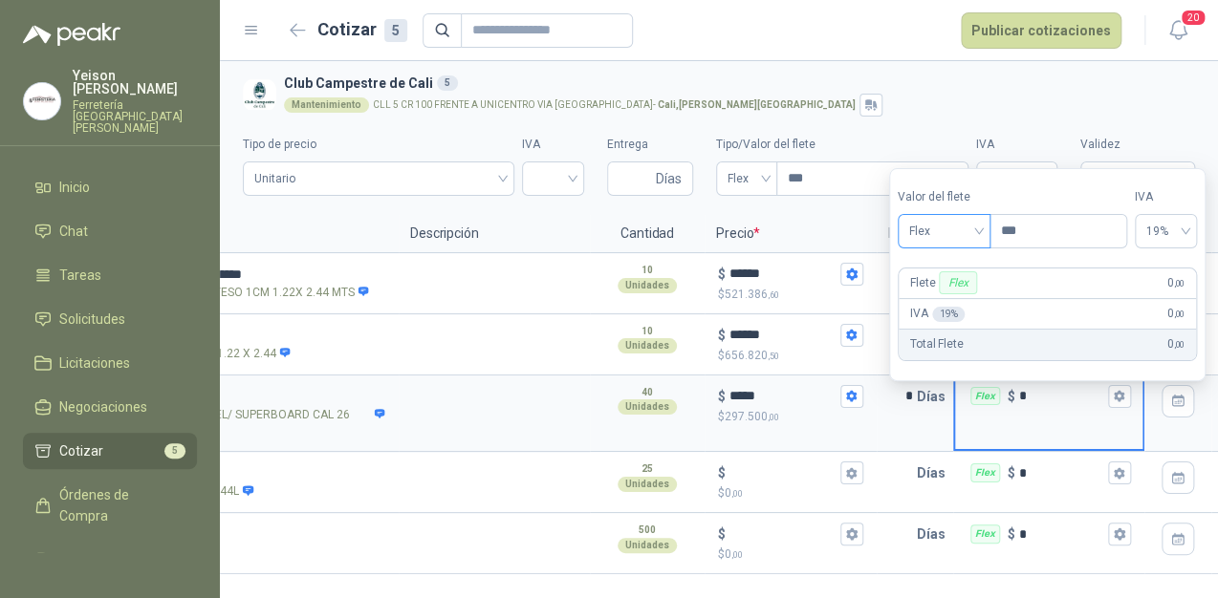
click at [967, 233] on span "Flex" at bounding box center [944, 231] width 70 height 29
click at [956, 293] on div "Incluido" at bounding box center [947, 302] width 67 height 21
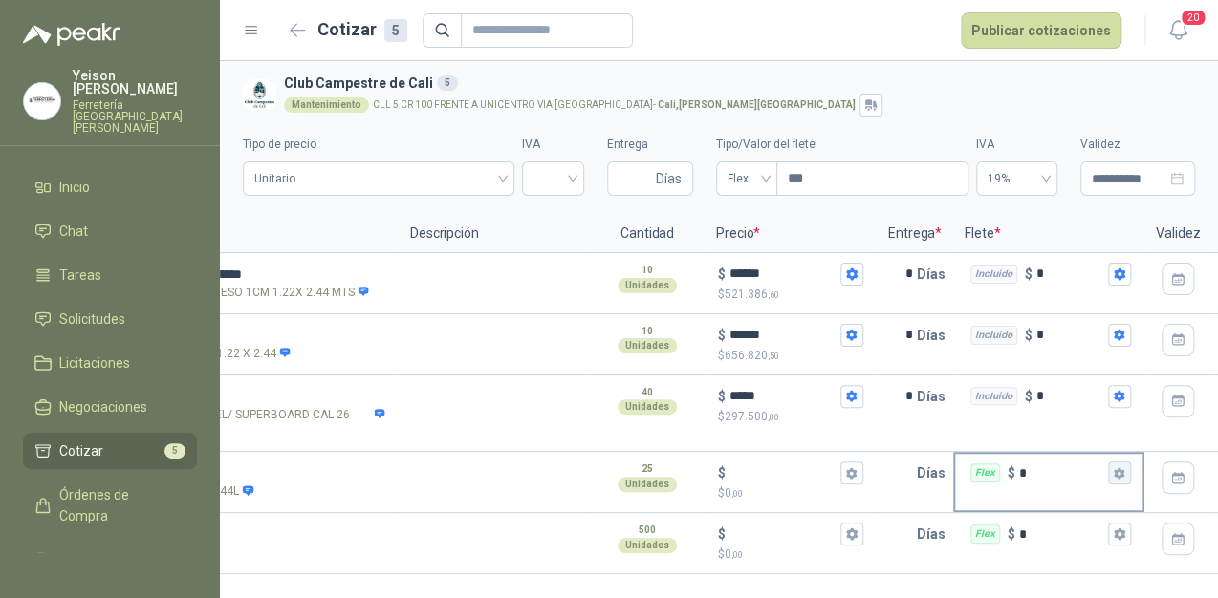
click at [1116, 469] on icon "button" at bounding box center [1119, 472] width 11 height 11
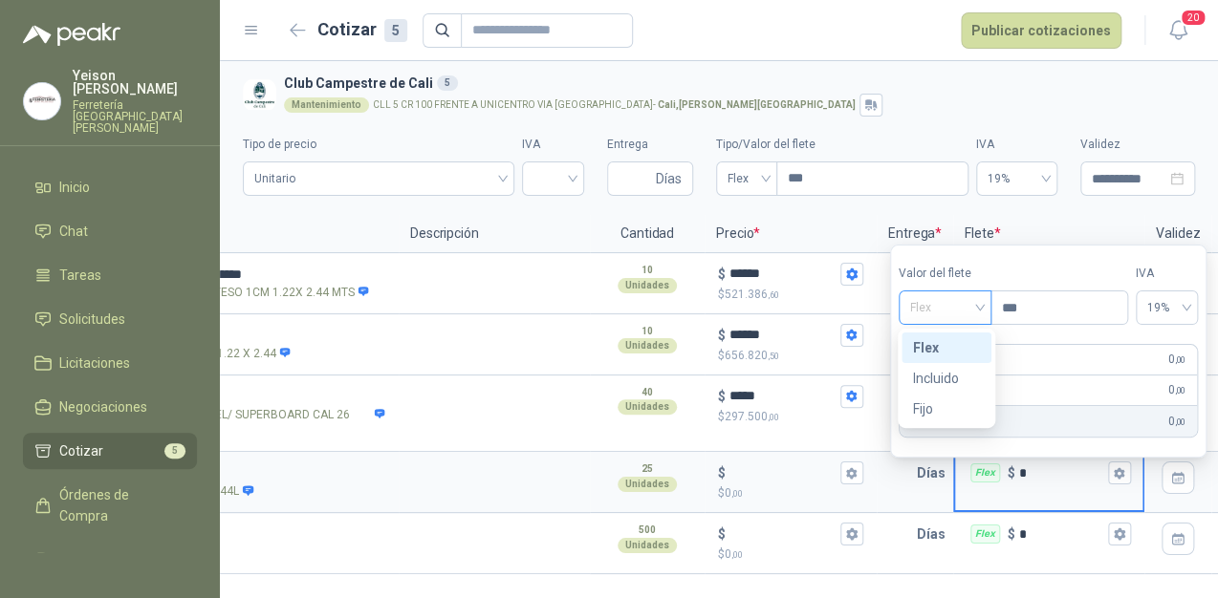
click at [955, 296] on span "Flex" at bounding box center [945, 307] width 70 height 29
click at [945, 369] on div "Incluido" at bounding box center [946, 378] width 67 height 21
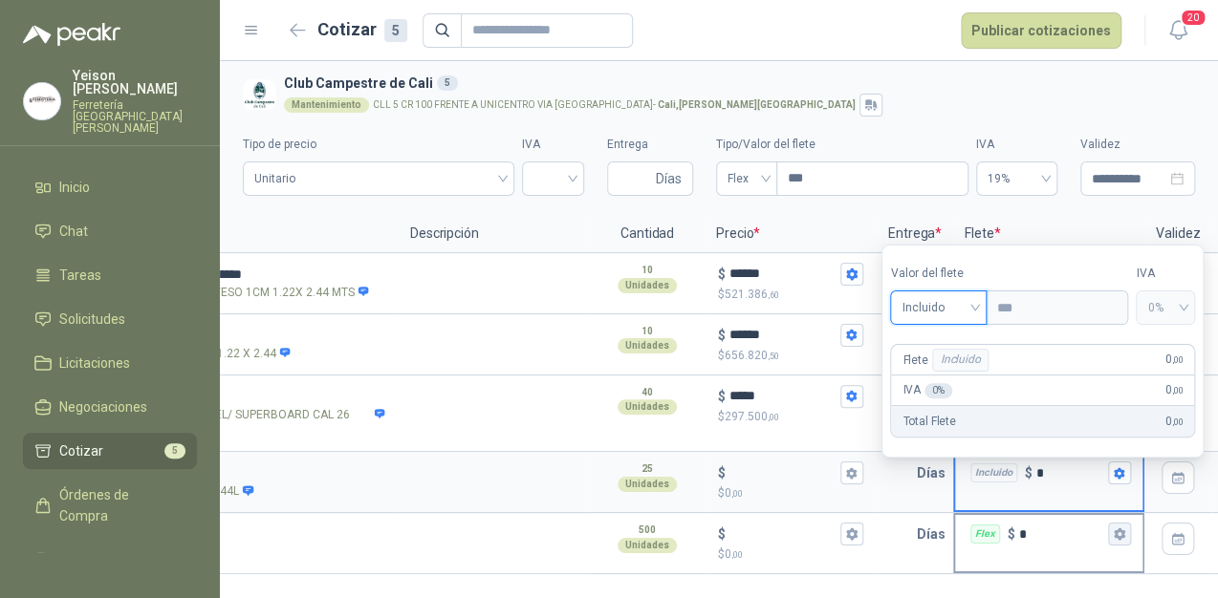
click at [1125, 533] on button "Flex $ *" at bounding box center [1119, 534] width 23 height 23
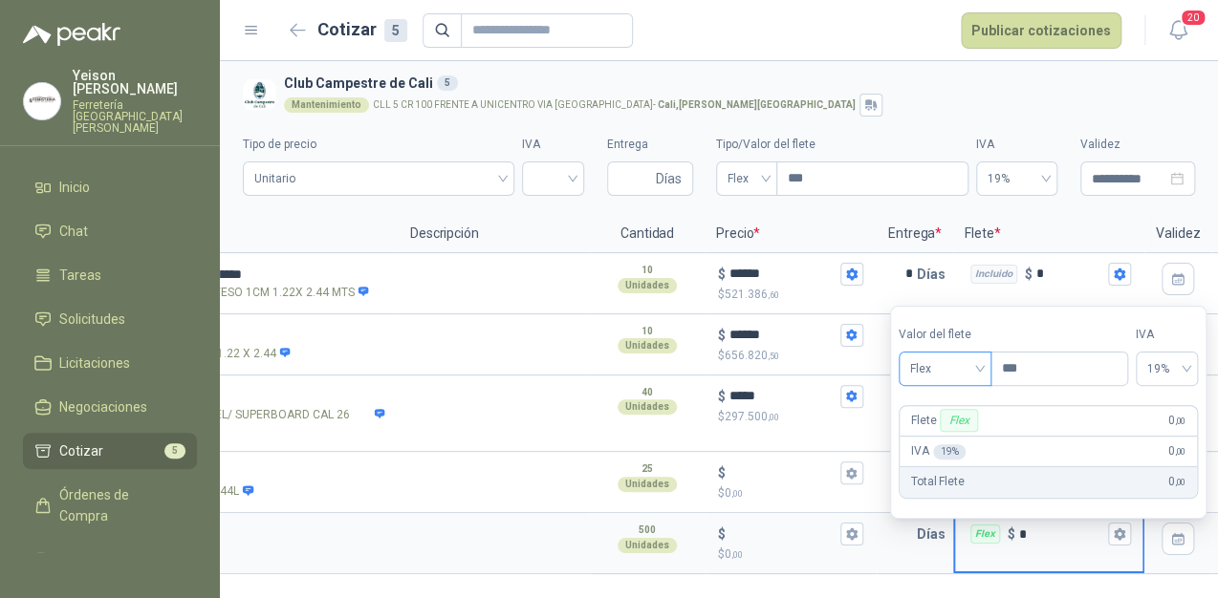
click at [979, 359] on span "Flex" at bounding box center [945, 369] width 70 height 29
click at [947, 438] on div "Incluido" at bounding box center [947, 439] width 67 height 21
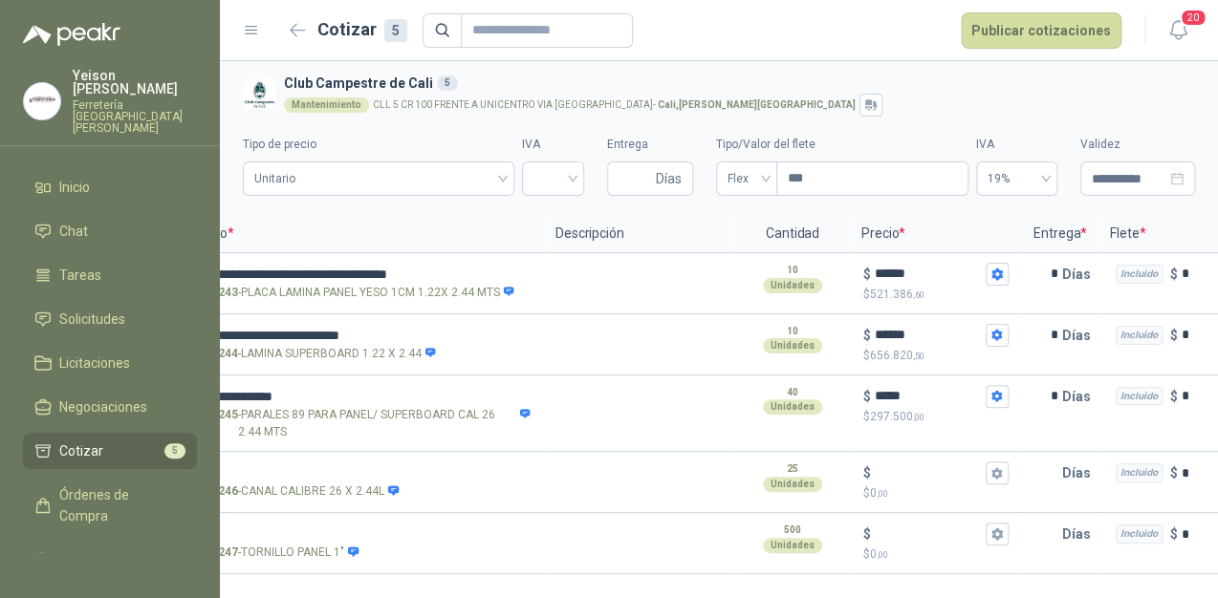
scroll to position [0, 88]
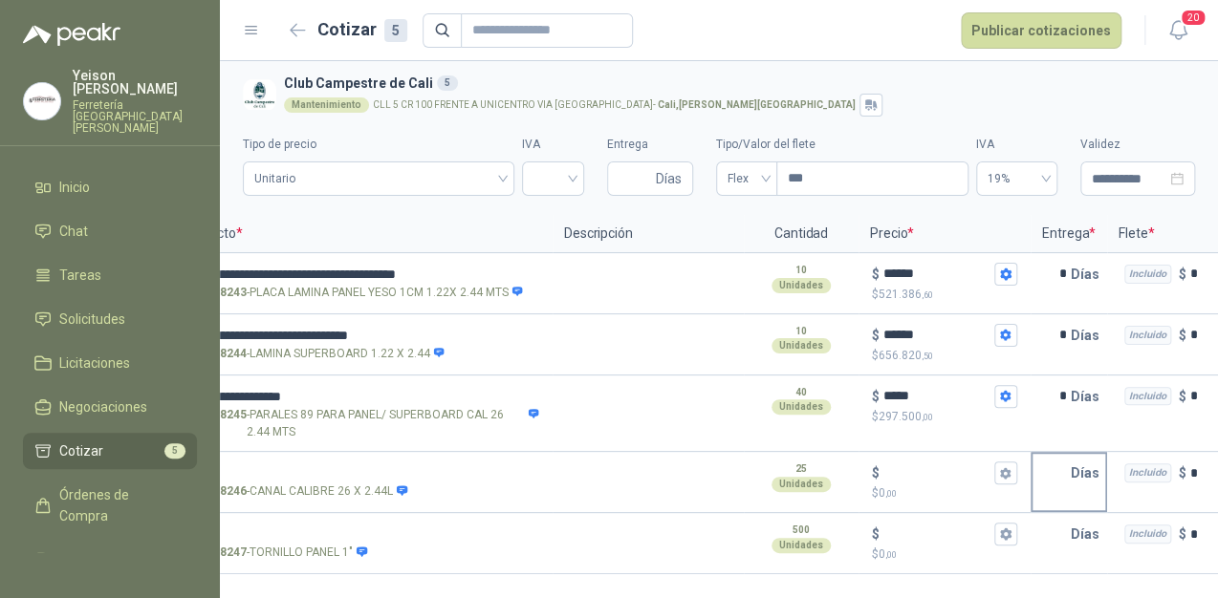
click at [1055, 463] on input "text" at bounding box center [1051, 473] width 38 height 38
type input "*"
click at [1056, 535] on input "text" at bounding box center [1051, 534] width 38 height 38
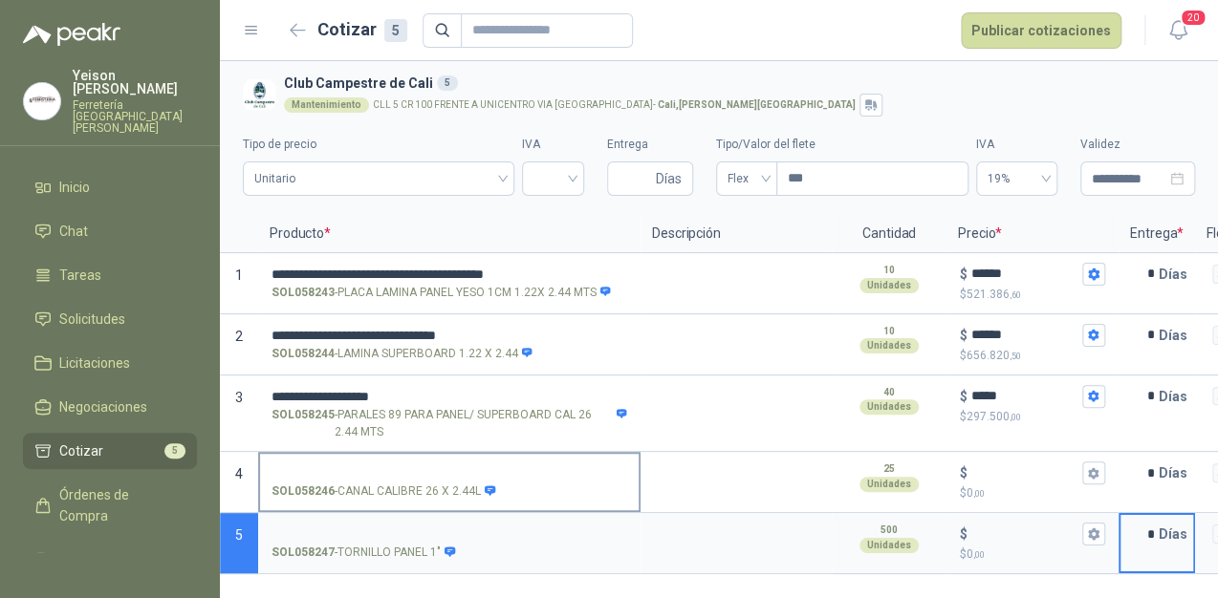
type input "*"
click at [301, 470] on input "SOL058246 - CANAL CALIBRE 26 X 2.44L" at bounding box center [450, 474] width 356 height 14
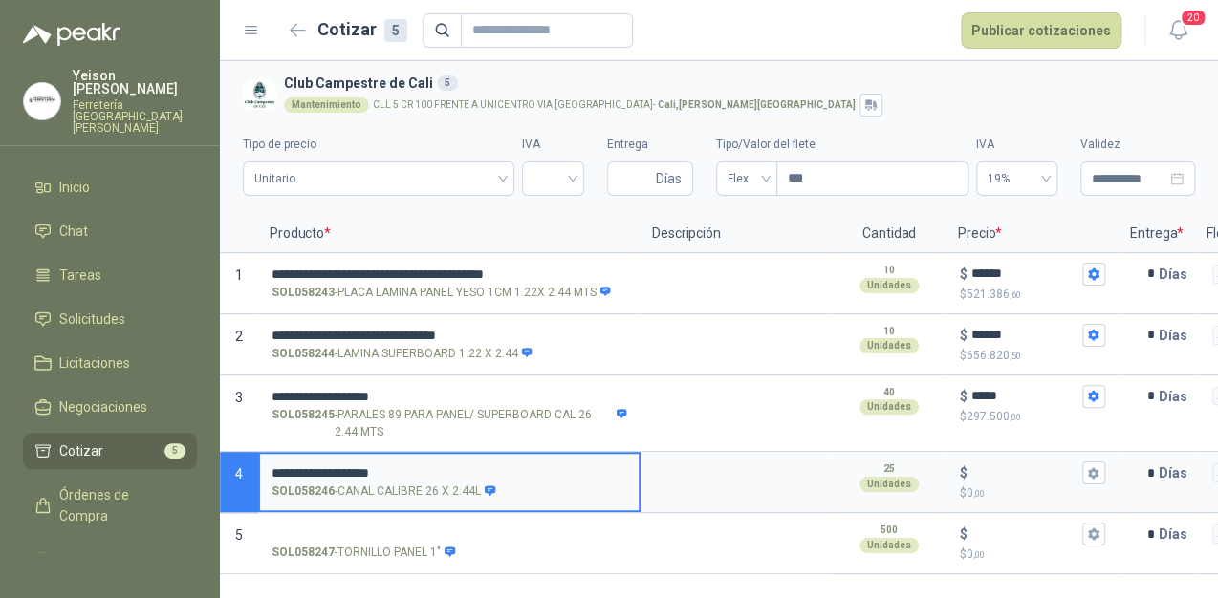
drag, startPoint x: 379, startPoint y: 469, endPoint x: 477, endPoint y: 475, distance: 98.6
click at [477, 475] on input "**********" at bounding box center [450, 474] width 356 height 14
type input "**********"
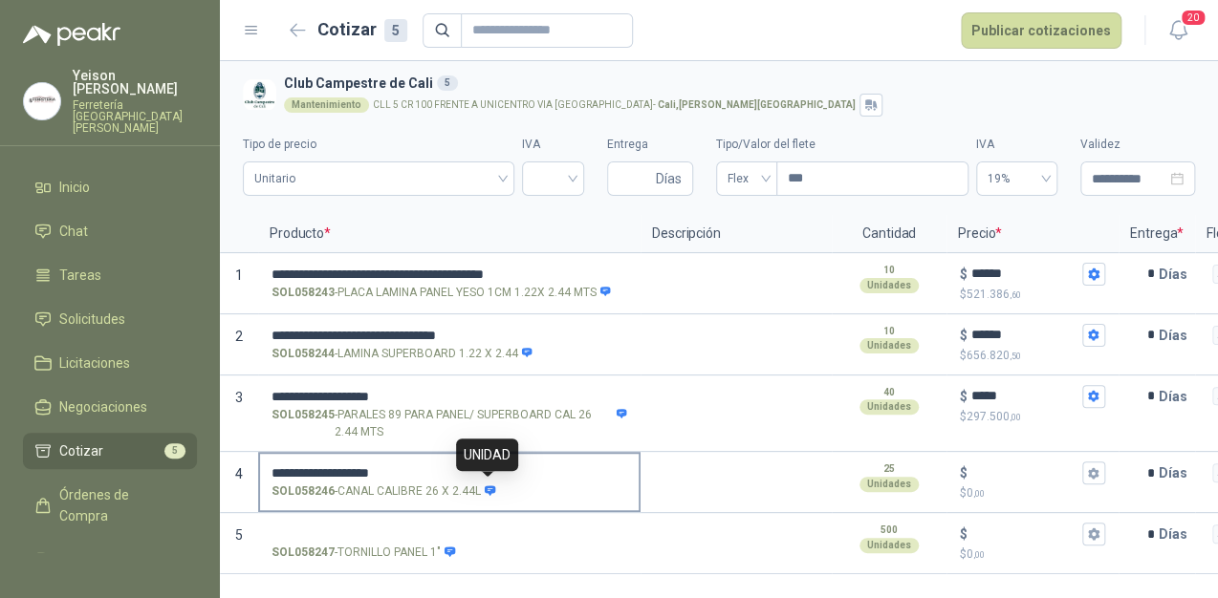
click at [486, 486] on icon at bounding box center [490, 491] width 11 height 10
click at [486, 481] on input "**********" at bounding box center [450, 474] width 356 height 14
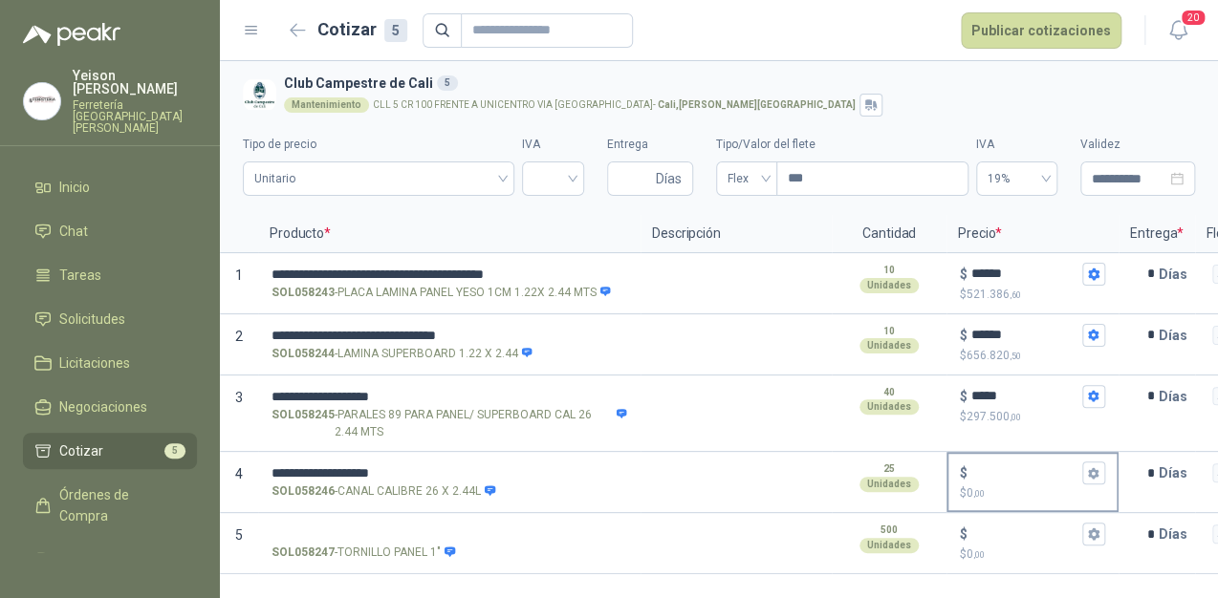
click at [983, 482] on div "$" at bounding box center [1032, 473] width 145 height 23
click at [983, 481] on input "$ $ 0 ,00" at bounding box center [1024, 474] width 107 height 14
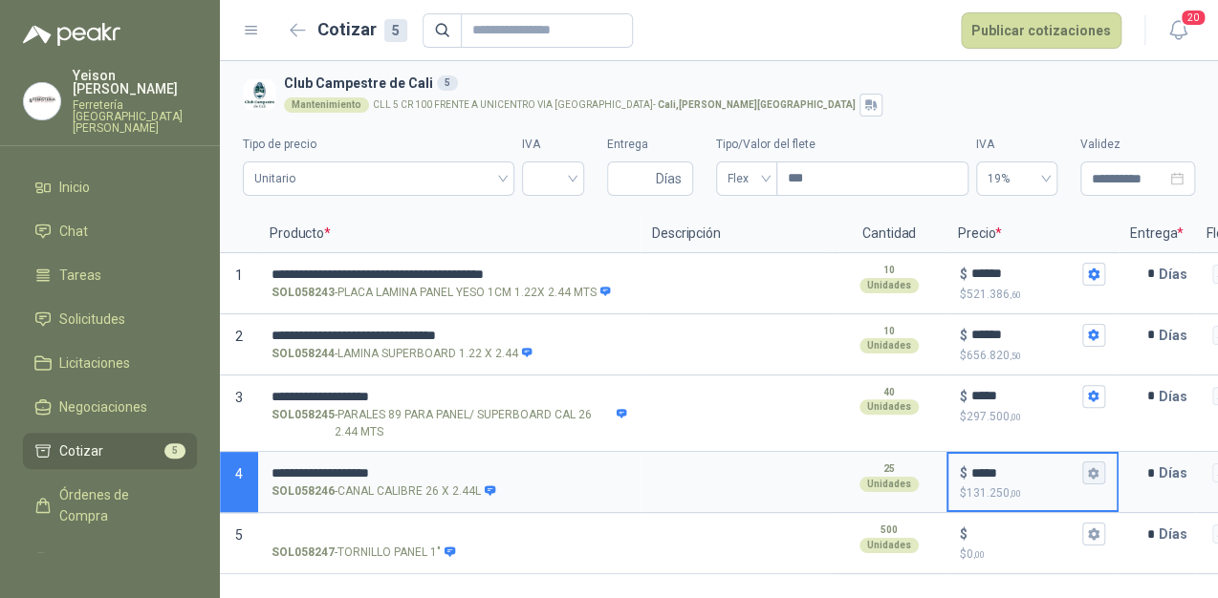
type input "*****"
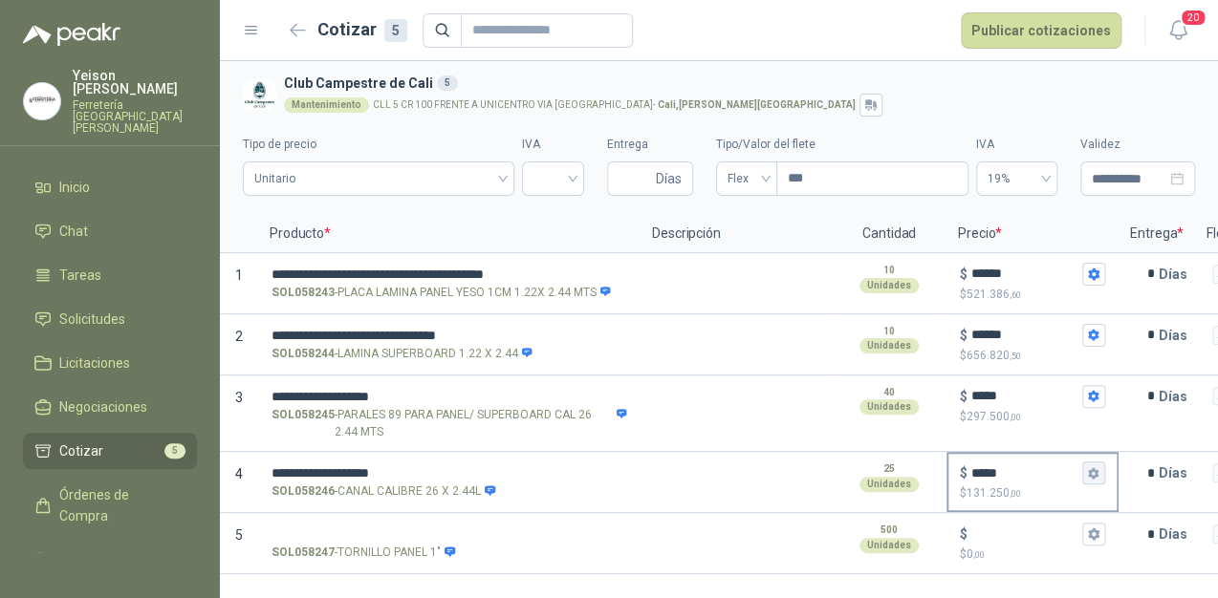
click at [1090, 475] on icon "button" at bounding box center [1093, 472] width 11 height 11
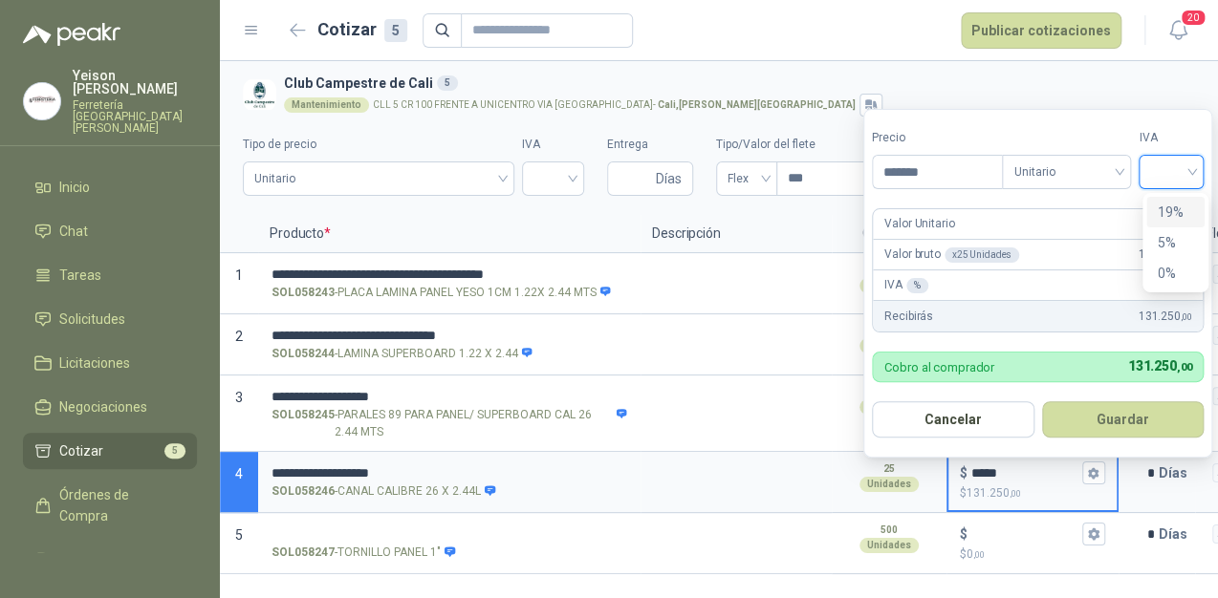
click at [1189, 161] on input "search" at bounding box center [1171, 170] width 42 height 29
click at [1178, 216] on div "19%" at bounding box center [1175, 212] width 35 height 21
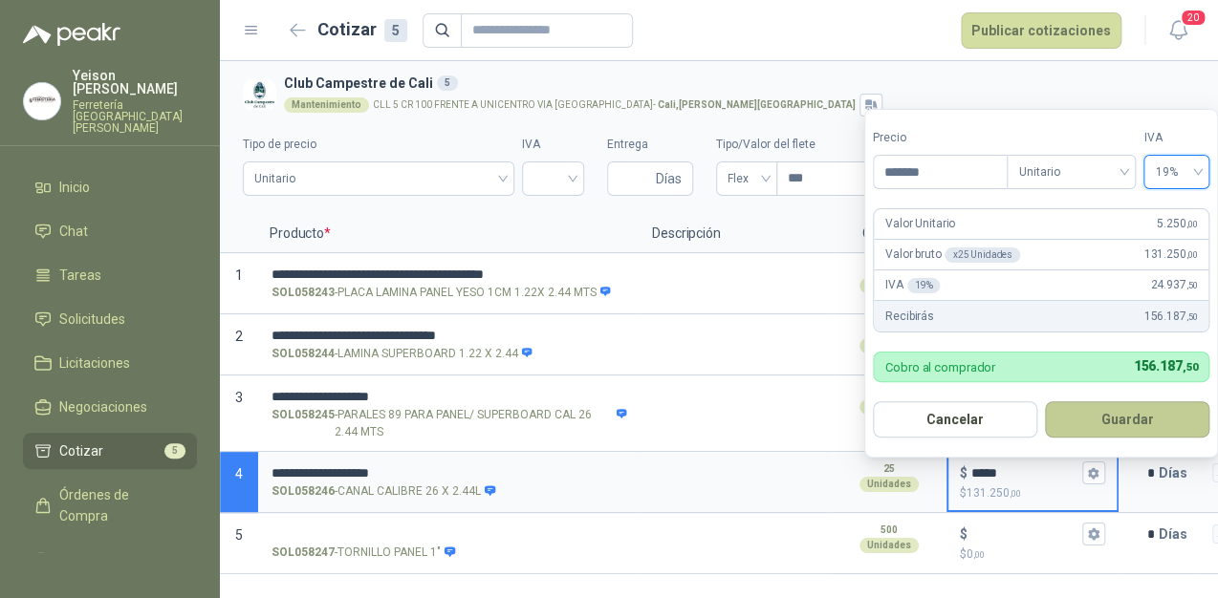
click at [1128, 422] on button "Guardar" at bounding box center [1127, 420] width 164 height 36
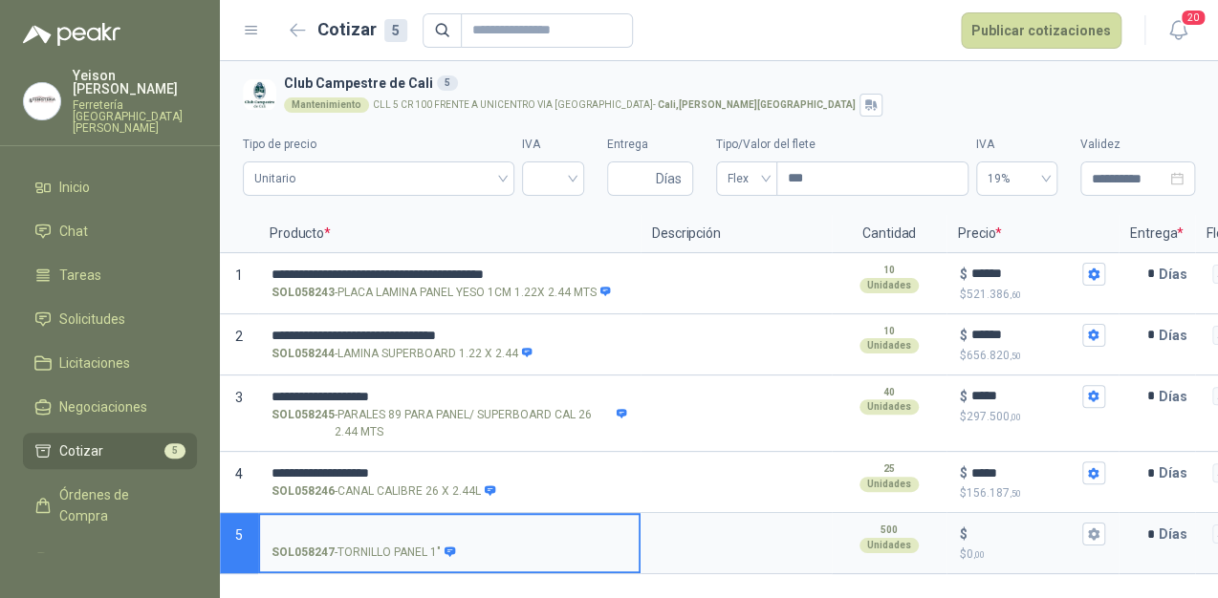
click at [332, 531] on input "SOL058247 - TORNILLO PANEL 1"" at bounding box center [450, 535] width 356 height 14
type input "**********"
click at [1013, 528] on input "$ $ 0 ,00" at bounding box center [1024, 535] width 107 height 14
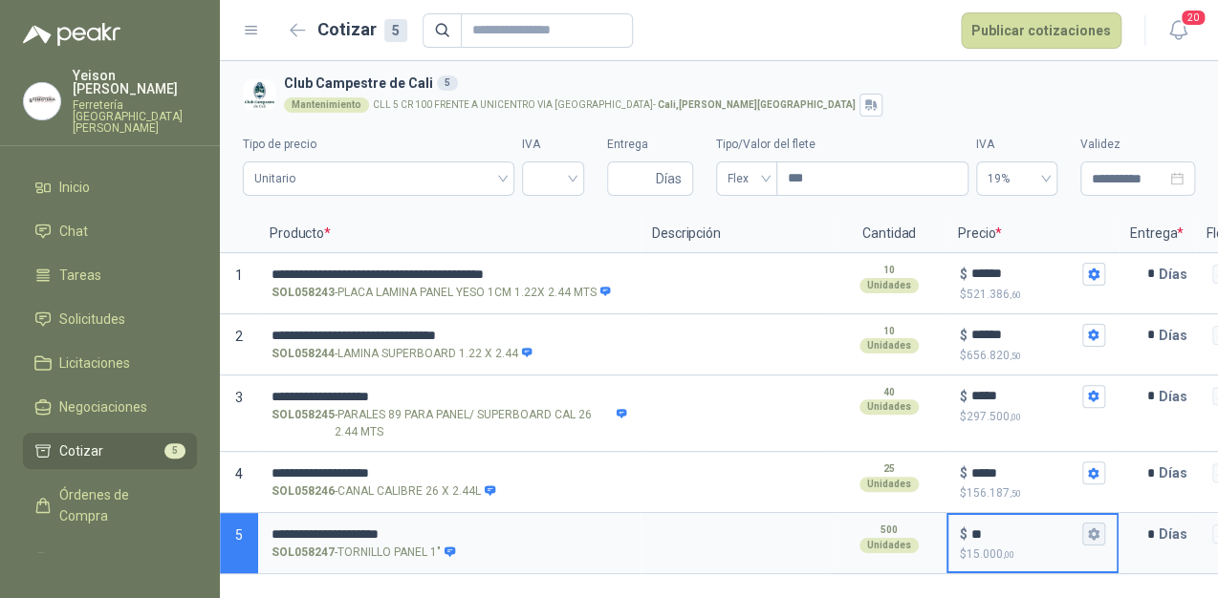
type input "**"
click at [1101, 529] on button "$ ** $ 15.000 ,00" at bounding box center [1093, 534] width 23 height 23
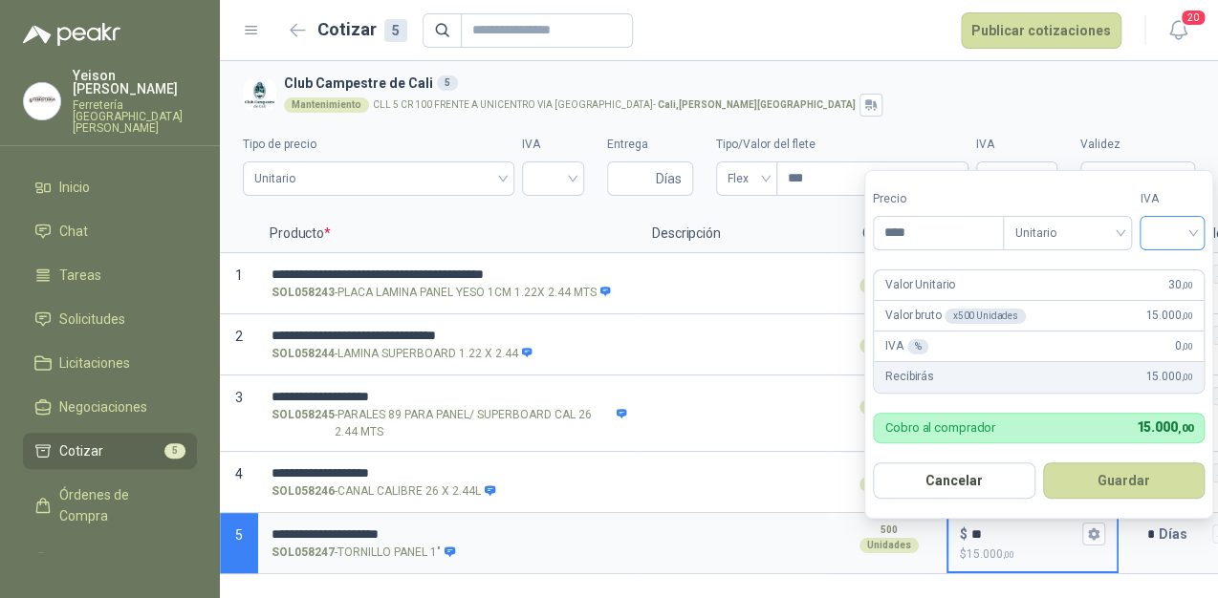
click at [1189, 221] on input "search" at bounding box center [1172, 231] width 42 height 29
click at [1174, 270] on div "19%" at bounding box center [1175, 273] width 35 height 21
click at [1145, 472] on button "Guardar" at bounding box center [1127, 481] width 164 height 36
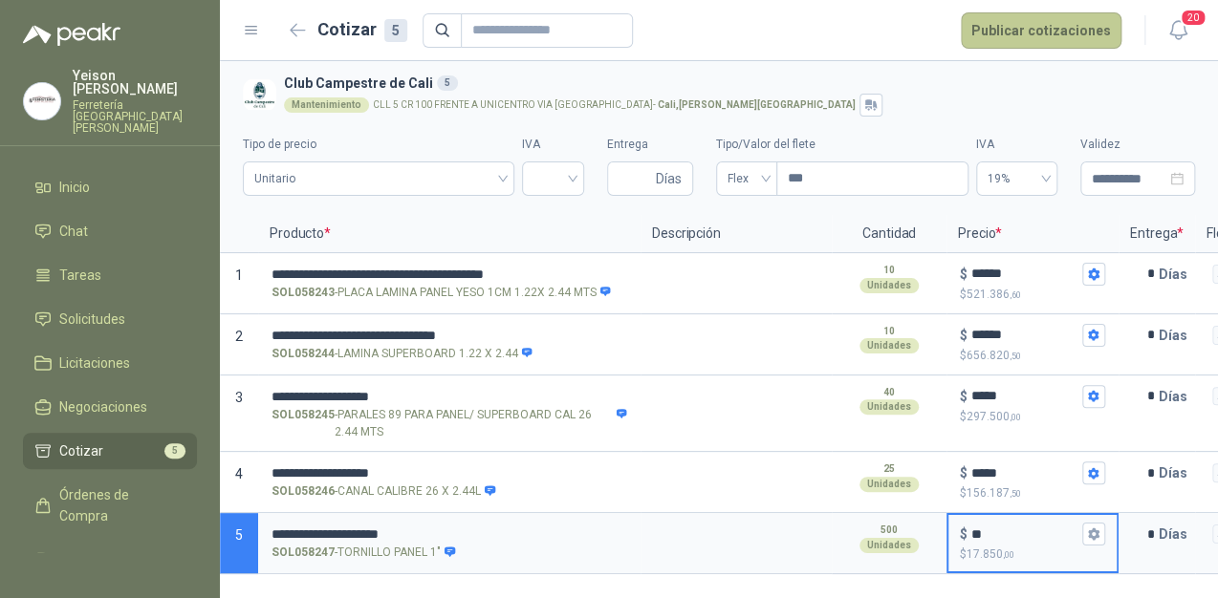
click at [1033, 32] on button "Publicar cotizaciones" at bounding box center [1041, 30] width 161 height 36
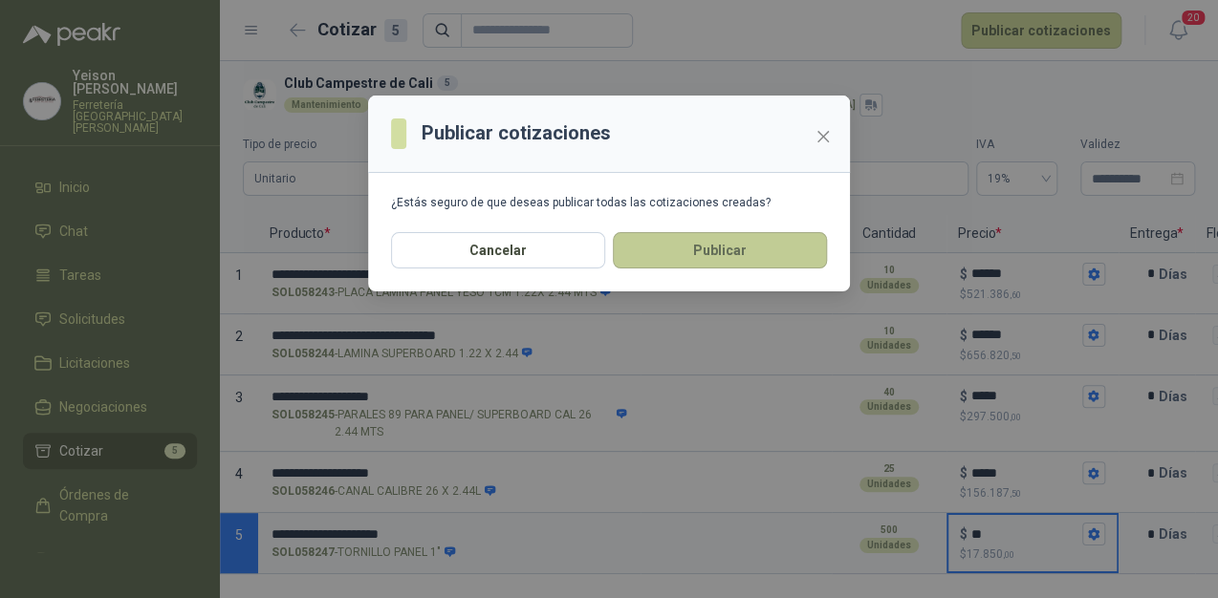
click at [721, 249] on button "Publicar" at bounding box center [720, 250] width 214 height 36
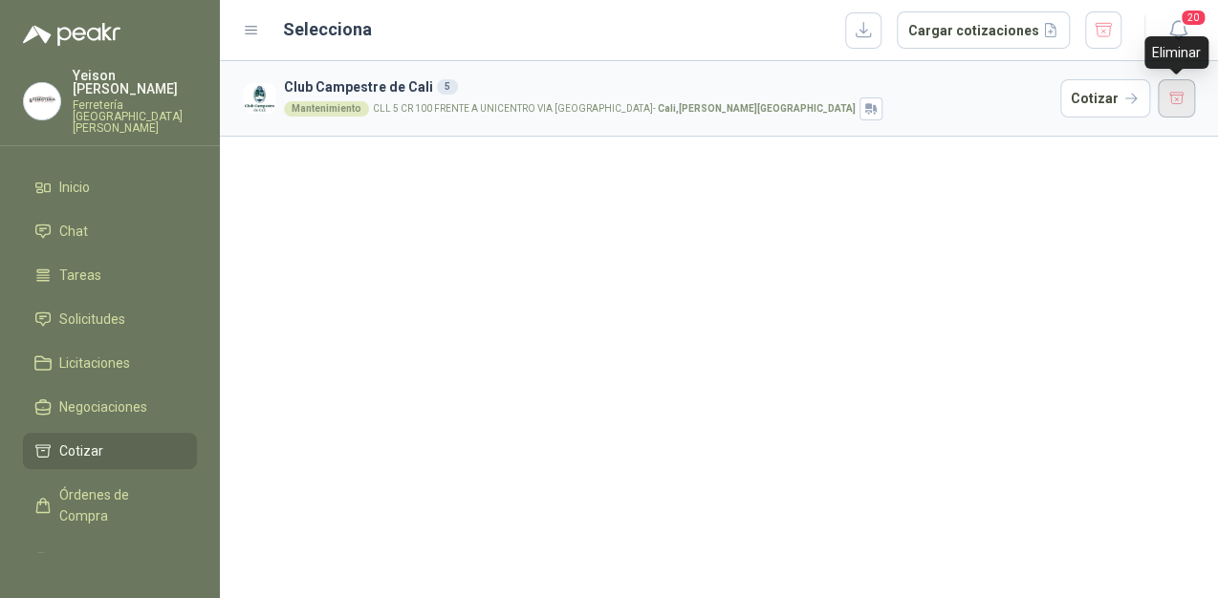
click at [1168, 107] on button "button" at bounding box center [1177, 98] width 38 height 38
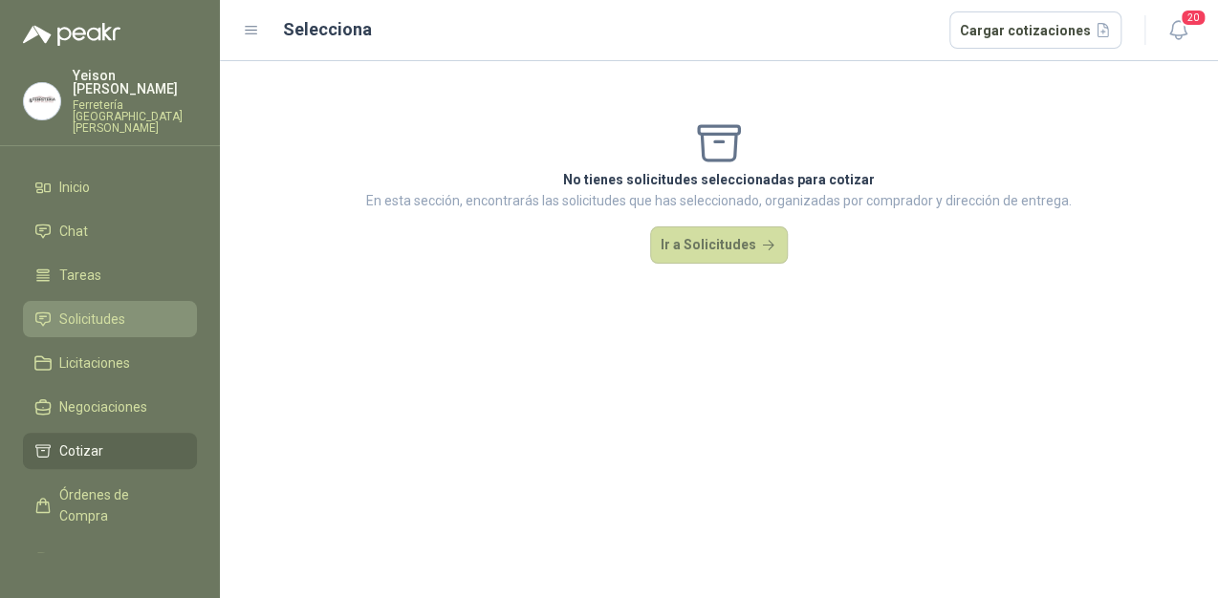
click at [90, 309] on span "Solicitudes" at bounding box center [92, 319] width 66 height 21
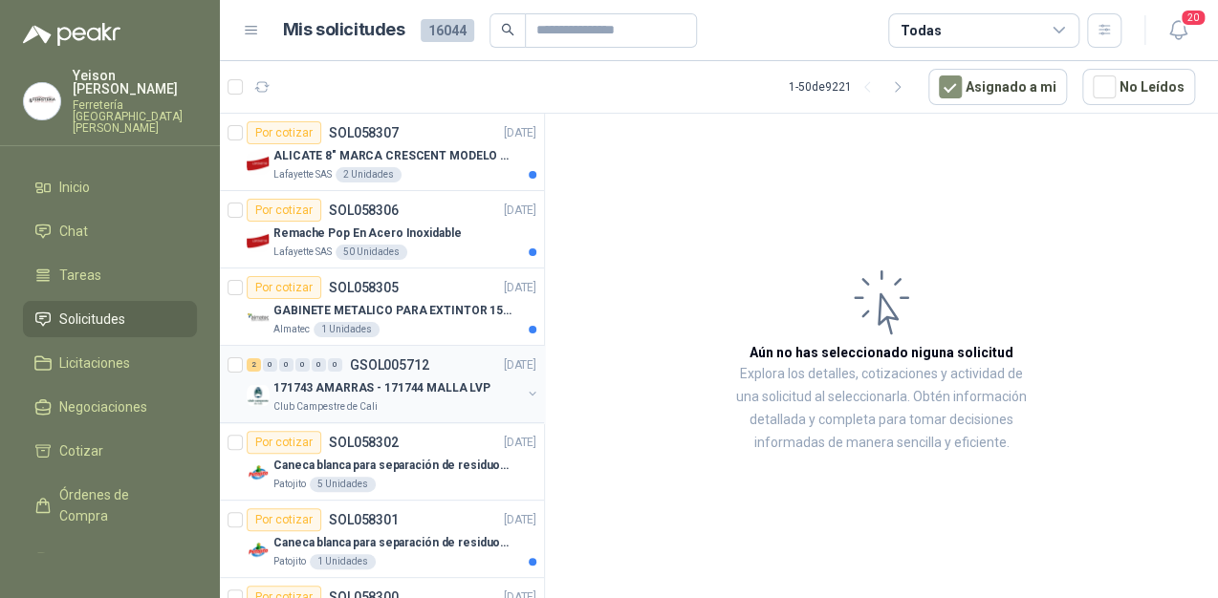
click at [394, 394] on p "171743 AMARRAS - 171744 MALLA LVP" at bounding box center [381, 389] width 217 height 18
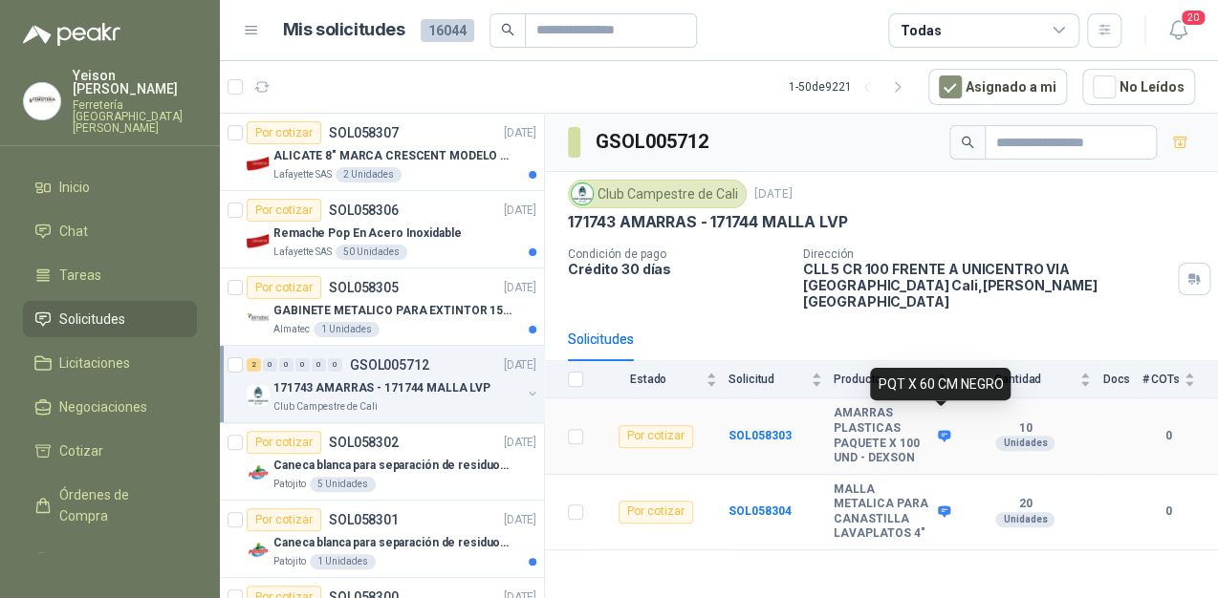
click at [946, 430] on icon at bounding box center [944, 435] width 12 height 11
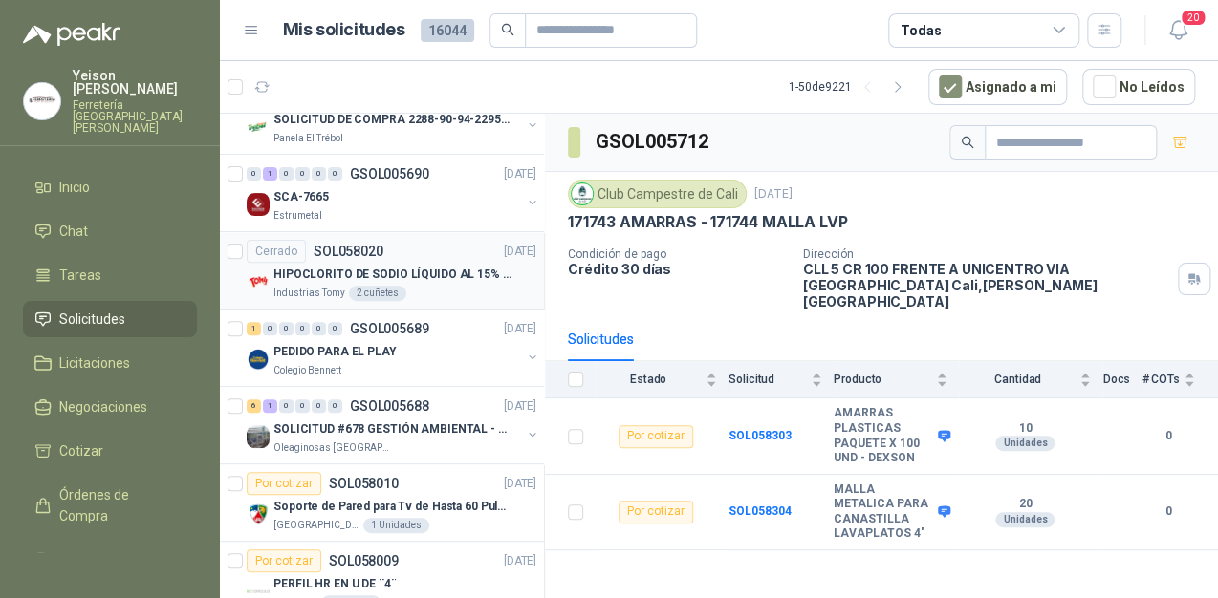
scroll to position [2983, 0]
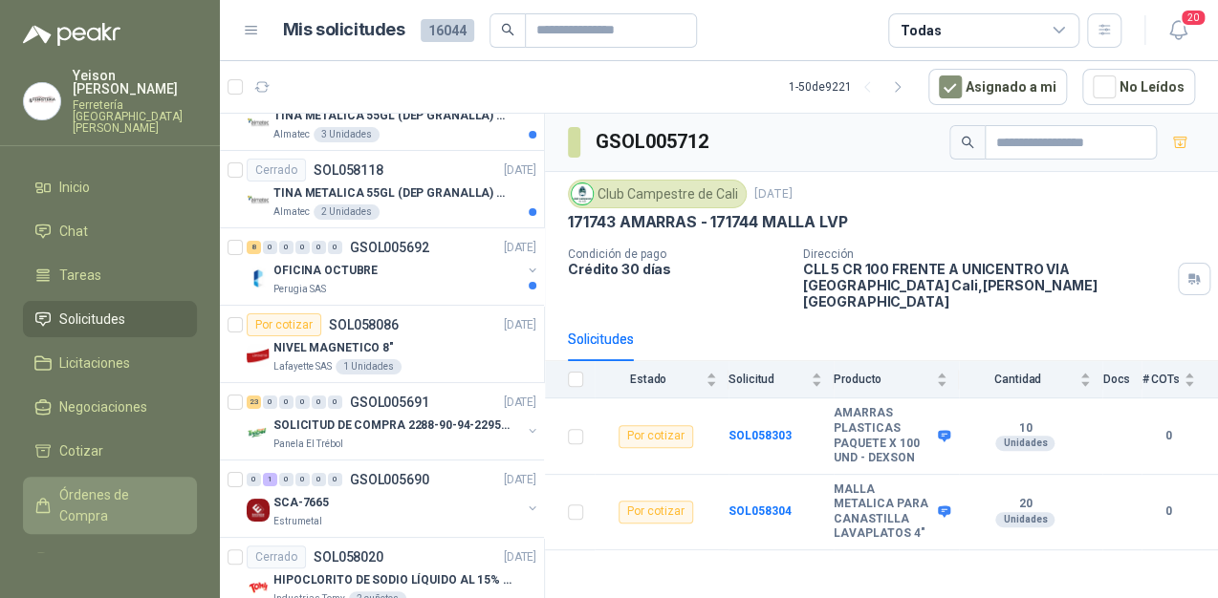
click at [118, 485] on span "Órdenes de Compra" at bounding box center [119, 506] width 120 height 42
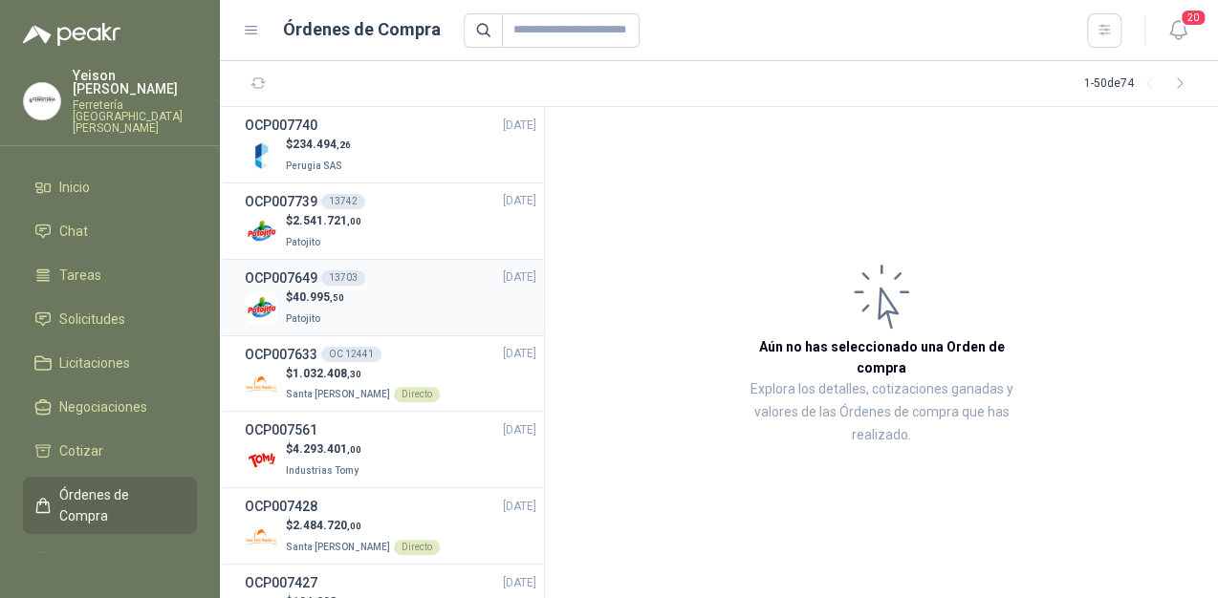
click at [394, 289] on div "$ 40.995 ,50 Patojito" at bounding box center [391, 308] width 292 height 39
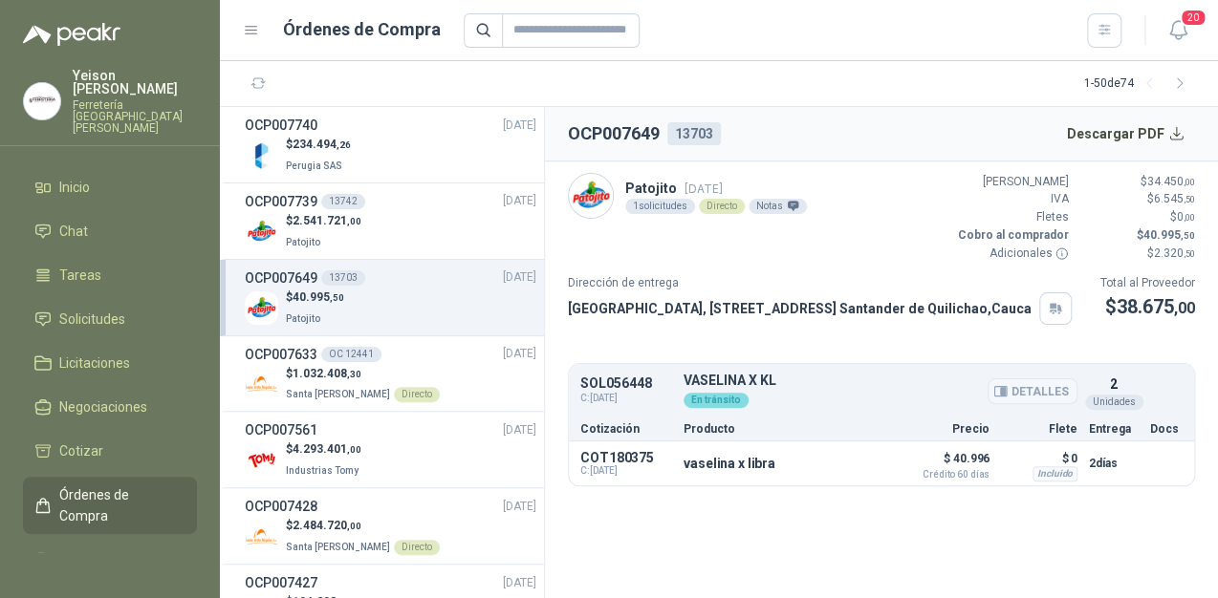
click at [1026, 404] on button "Detalles" at bounding box center [1033, 392] width 90 height 26
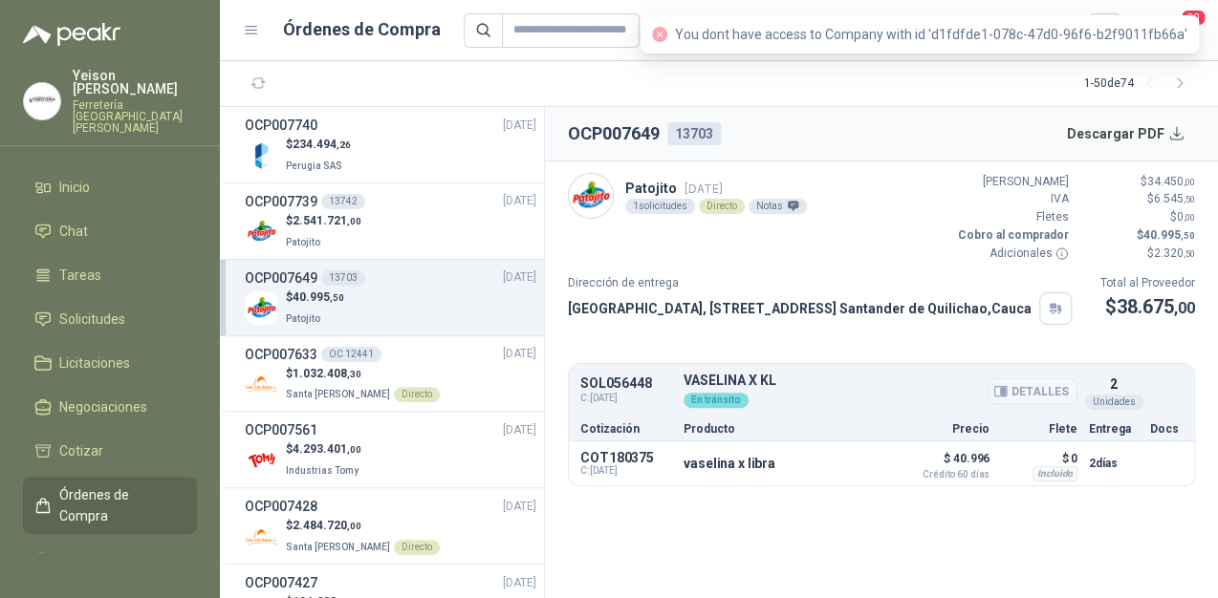
click at [1026, 404] on button "Detalles" at bounding box center [1033, 392] width 90 height 26
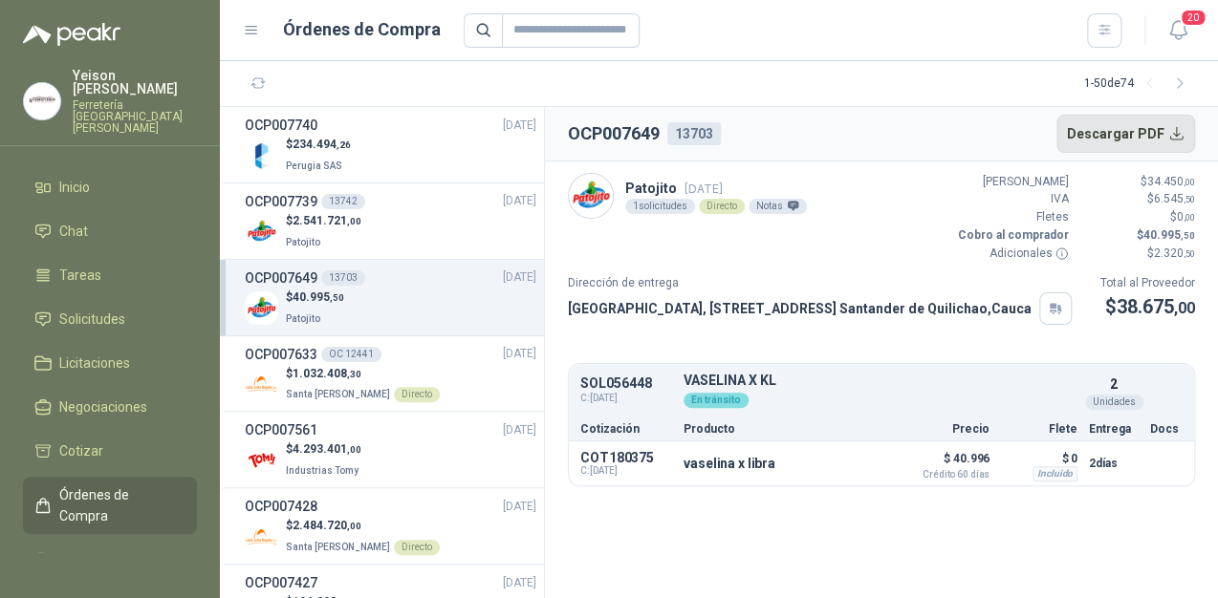
click at [1163, 134] on button "Descargar PDF" at bounding box center [1126, 134] width 140 height 38
drag, startPoint x: 662, startPoint y: 130, endPoint x: 571, endPoint y: 123, distance: 91.1
click at [571, 123] on div "OCP007649 13703" at bounding box center [644, 133] width 153 height 27
copy h2 "OCP007649"
click at [342, 214] on span "2.541.721 ,00" at bounding box center [327, 220] width 69 height 13
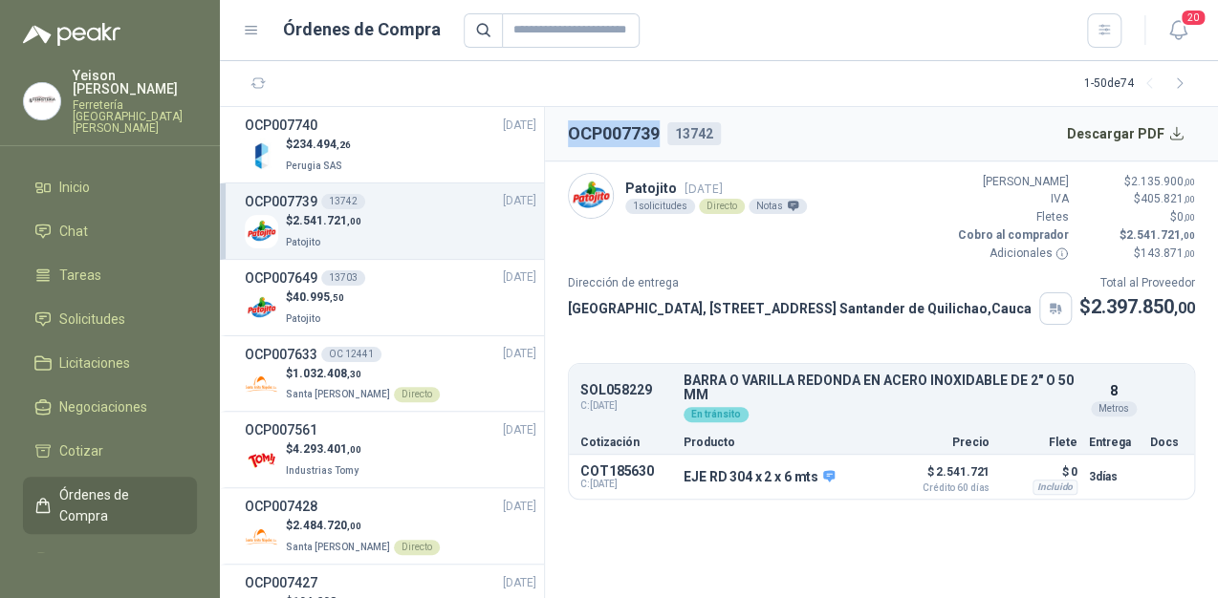
drag, startPoint x: 662, startPoint y: 132, endPoint x: 554, endPoint y: 134, distance: 108.0
click at [554, 134] on header "OCP007739 13742 Descargar PDF" at bounding box center [881, 134] width 673 height 54
copy h2 "OCP007739"
click at [1158, 127] on button "Descargar PDF" at bounding box center [1126, 134] width 140 height 38
click at [825, 490] on button "Detalles" at bounding box center [838, 478] width 90 height 26
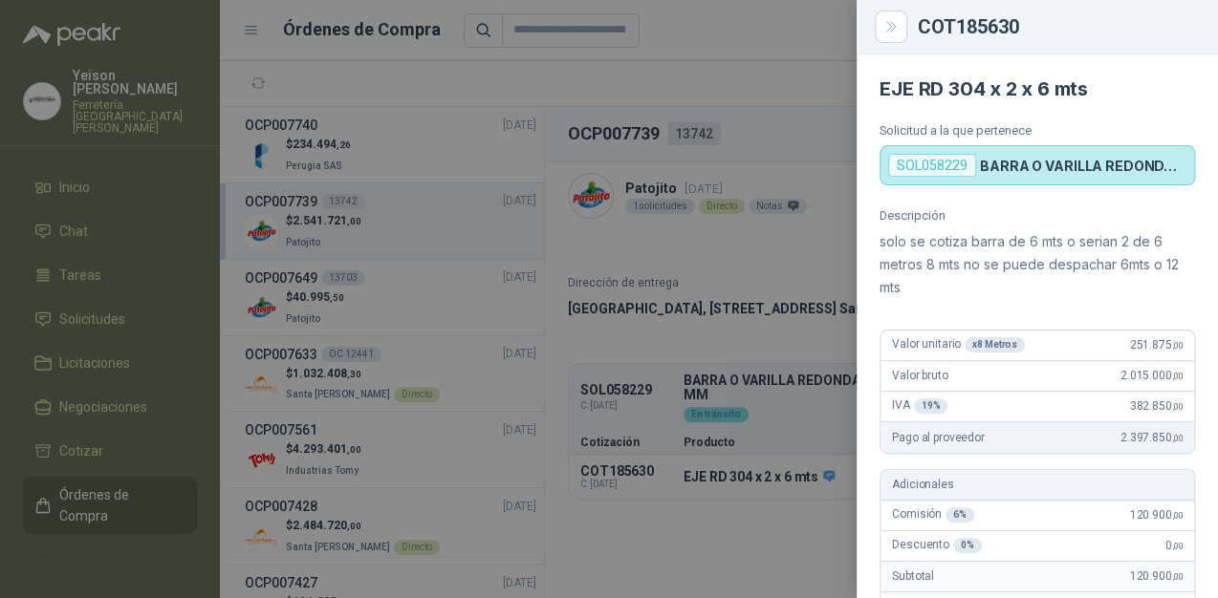
click at [723, 340] on div at bounding box center [609, 299] width 1218 height 598
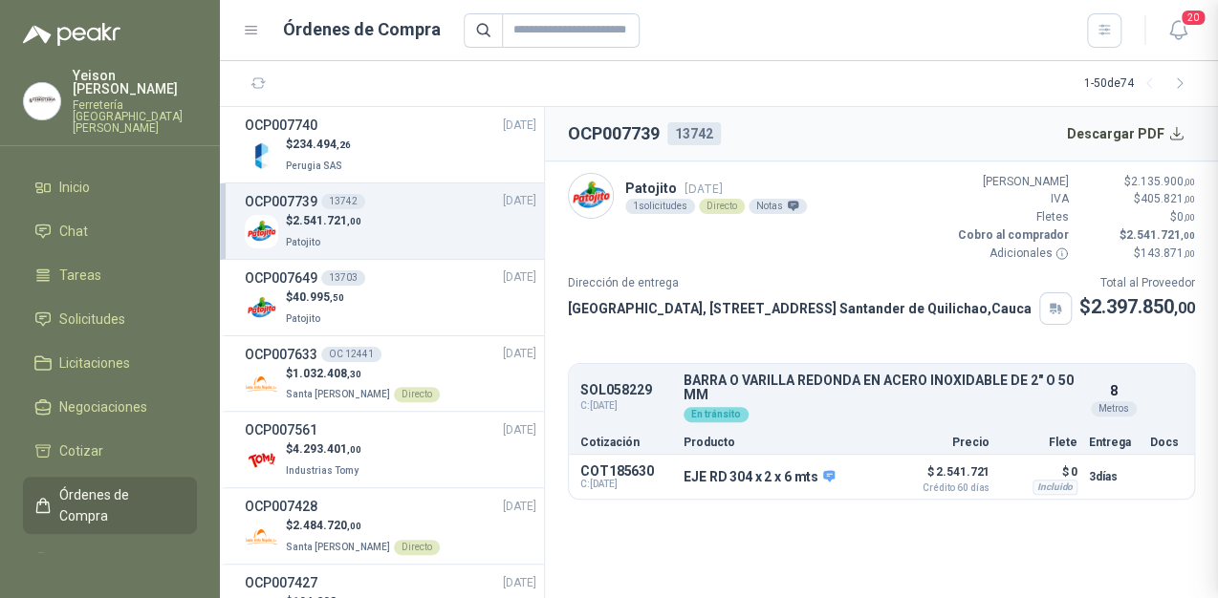
scroll to position [678, 0]
drag, startPoint x: 713, startPoint y: 129, endPoint x: 673, endPoint y: 129, distance: 40.2
click at [673, 129] on div "13742" at bounding box center [694, 133] width 54 height 23
copy div "13742"
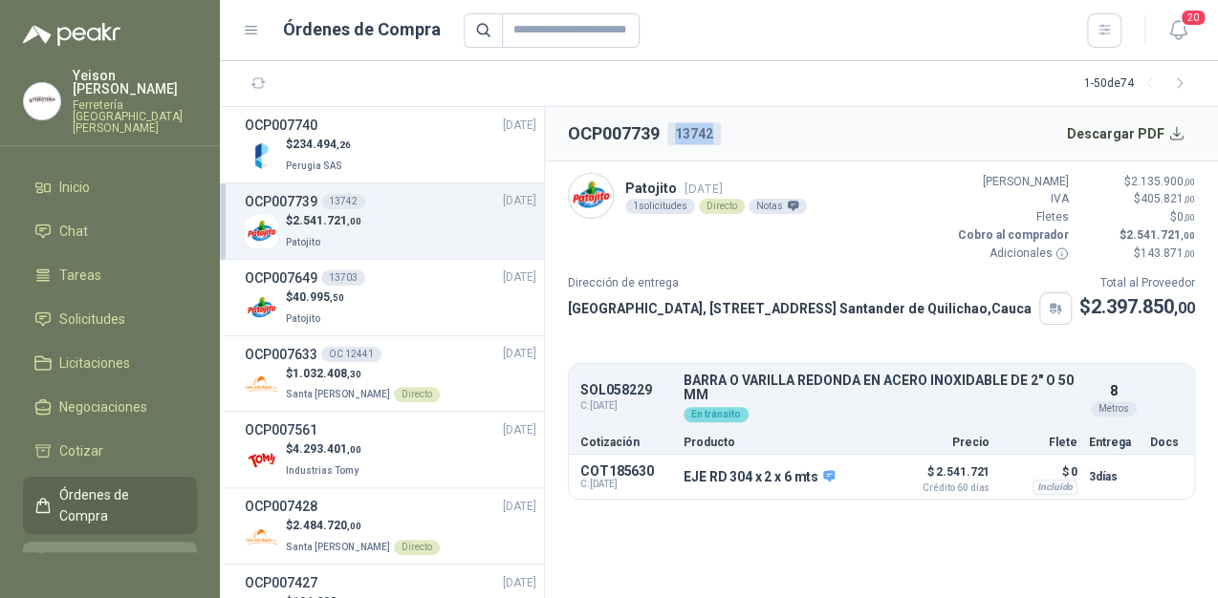
click at [81, 550] on span "Remisiones" at bounding box center [94, 560] width 71 height 21
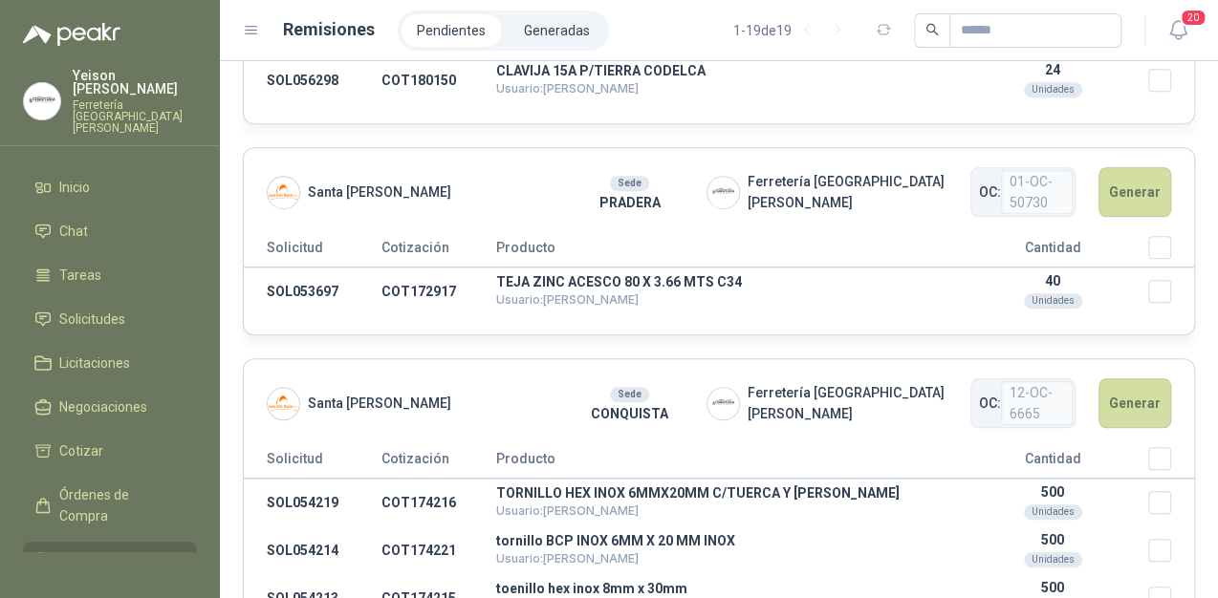
scroll to position [306, 0]
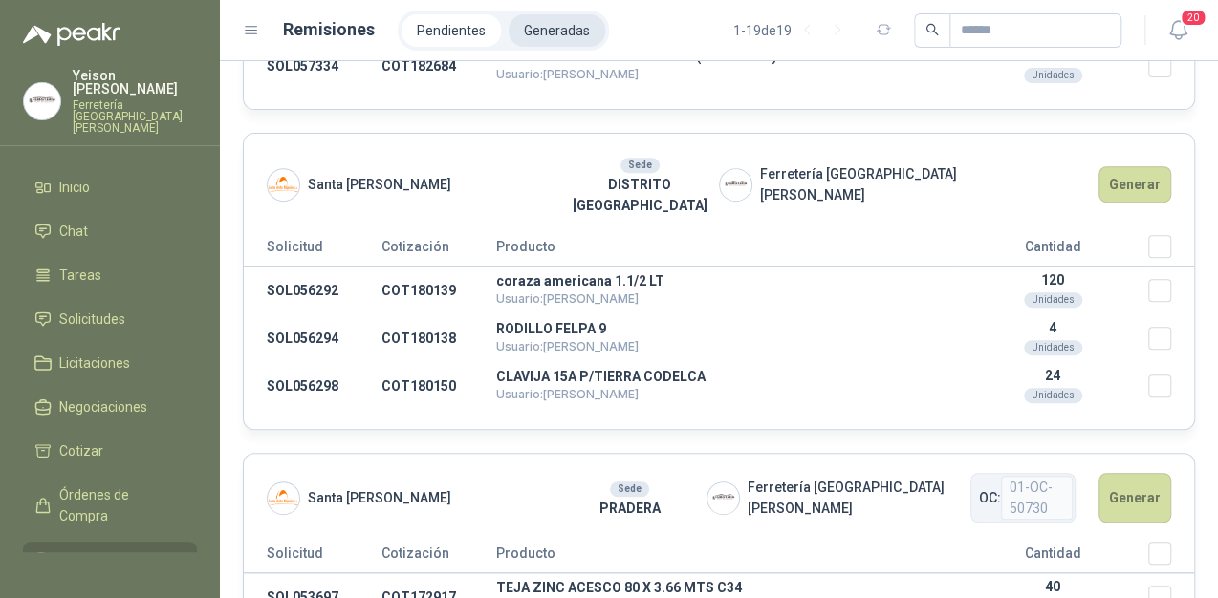
click at [572, 31] on li "Generadas" at bounding box center [557, 30] width 97 height 33
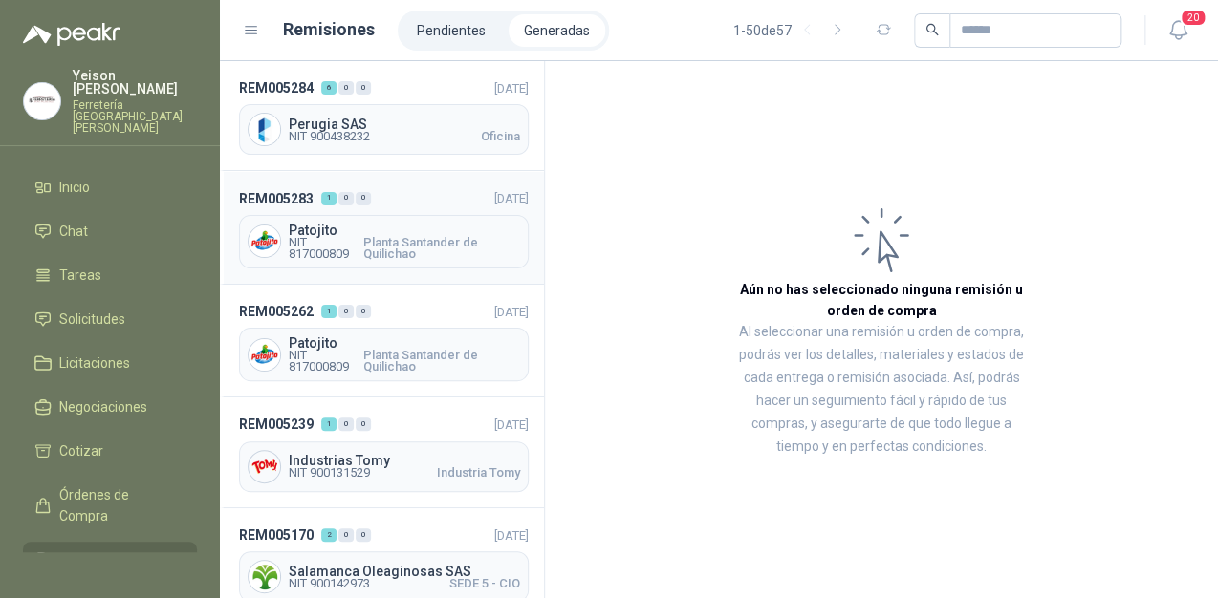
click at [413, 229] on span "Patojito" at bounding box center [404, 230] width 231 height 13
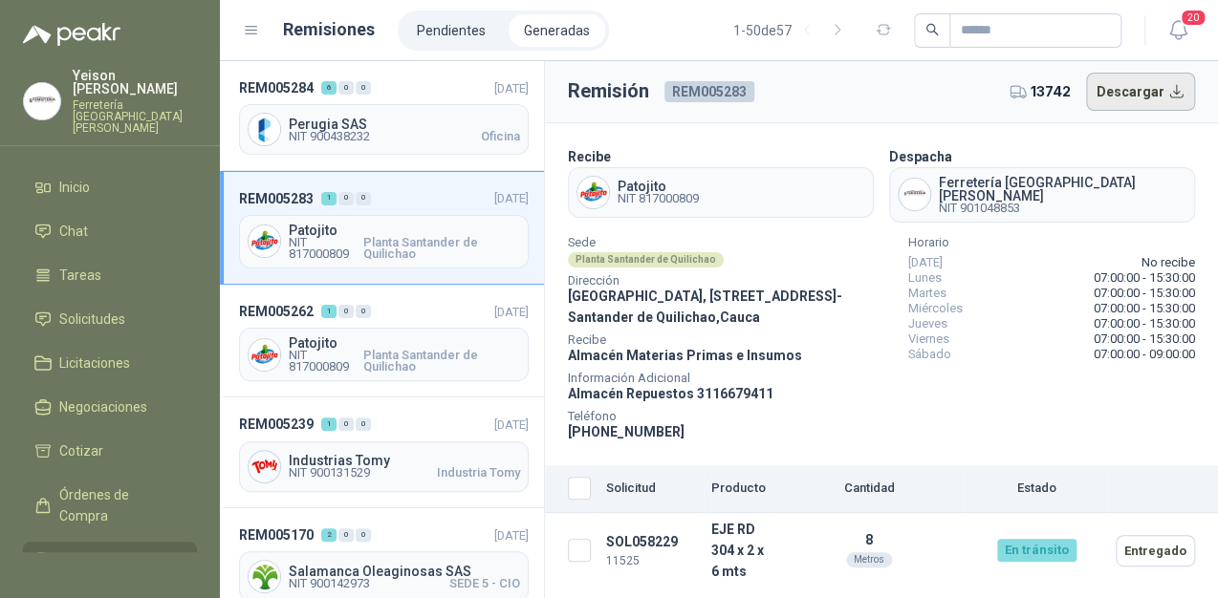
click at [1133, 84] on button "Descargar" at bounding box center [1141, 92] width 110 height 38
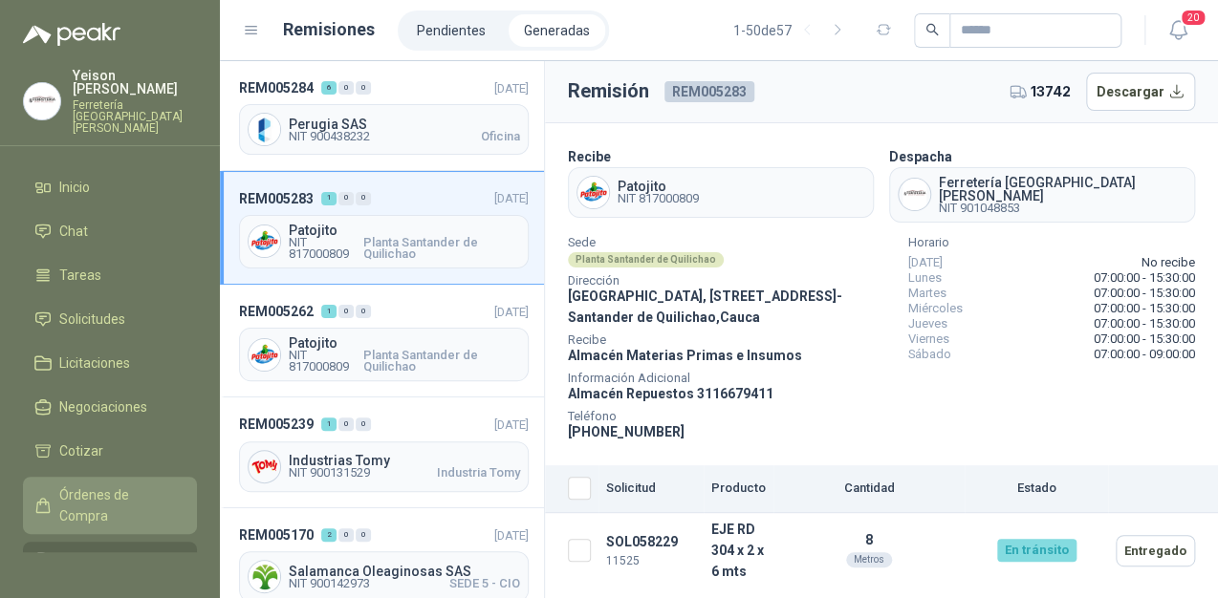
click at [91, 485] on span "Órdenes de Compra" at bounding box center [119, 506] width 120 height 42
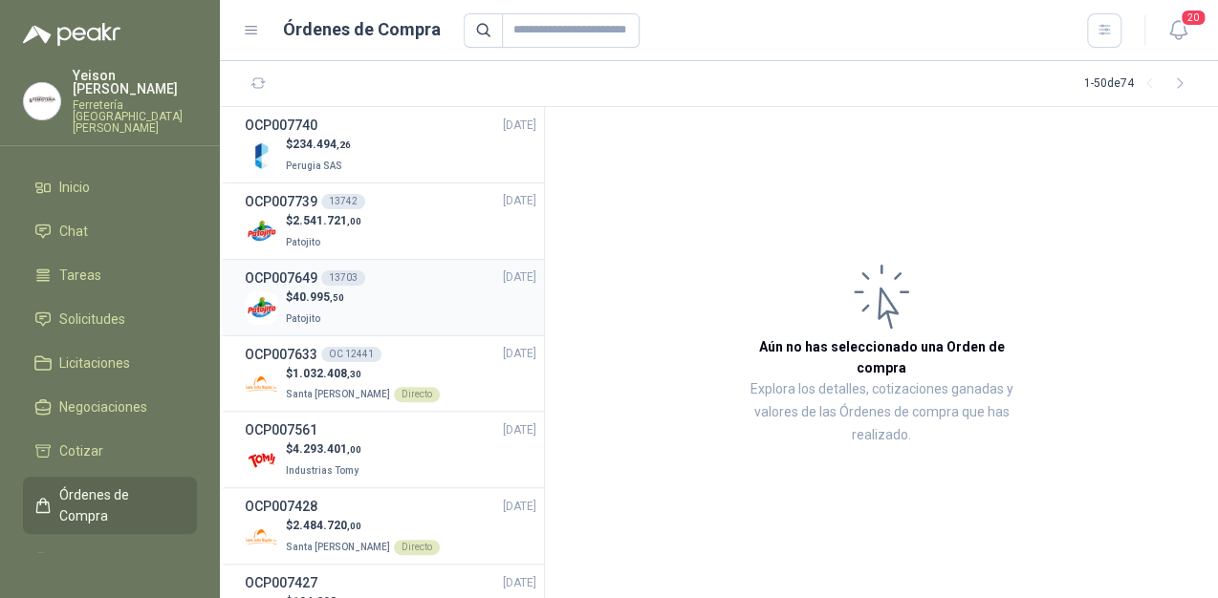
click at [340, 294] on span ",50" at bounding box center [337, 298] width 14 height 11
